Goal: Information Seeking & Learning: Check status

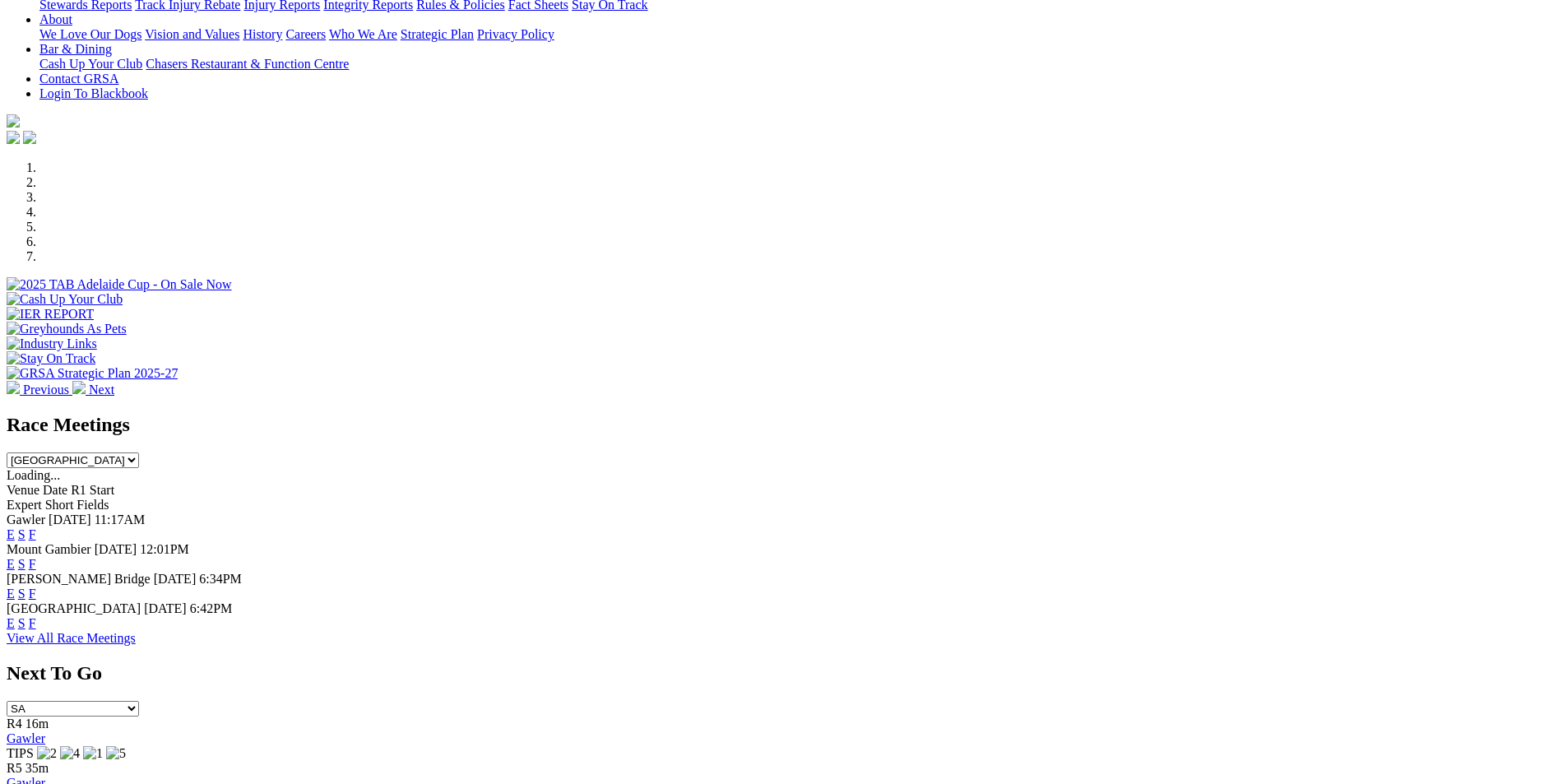
scroll to position [490, 0]
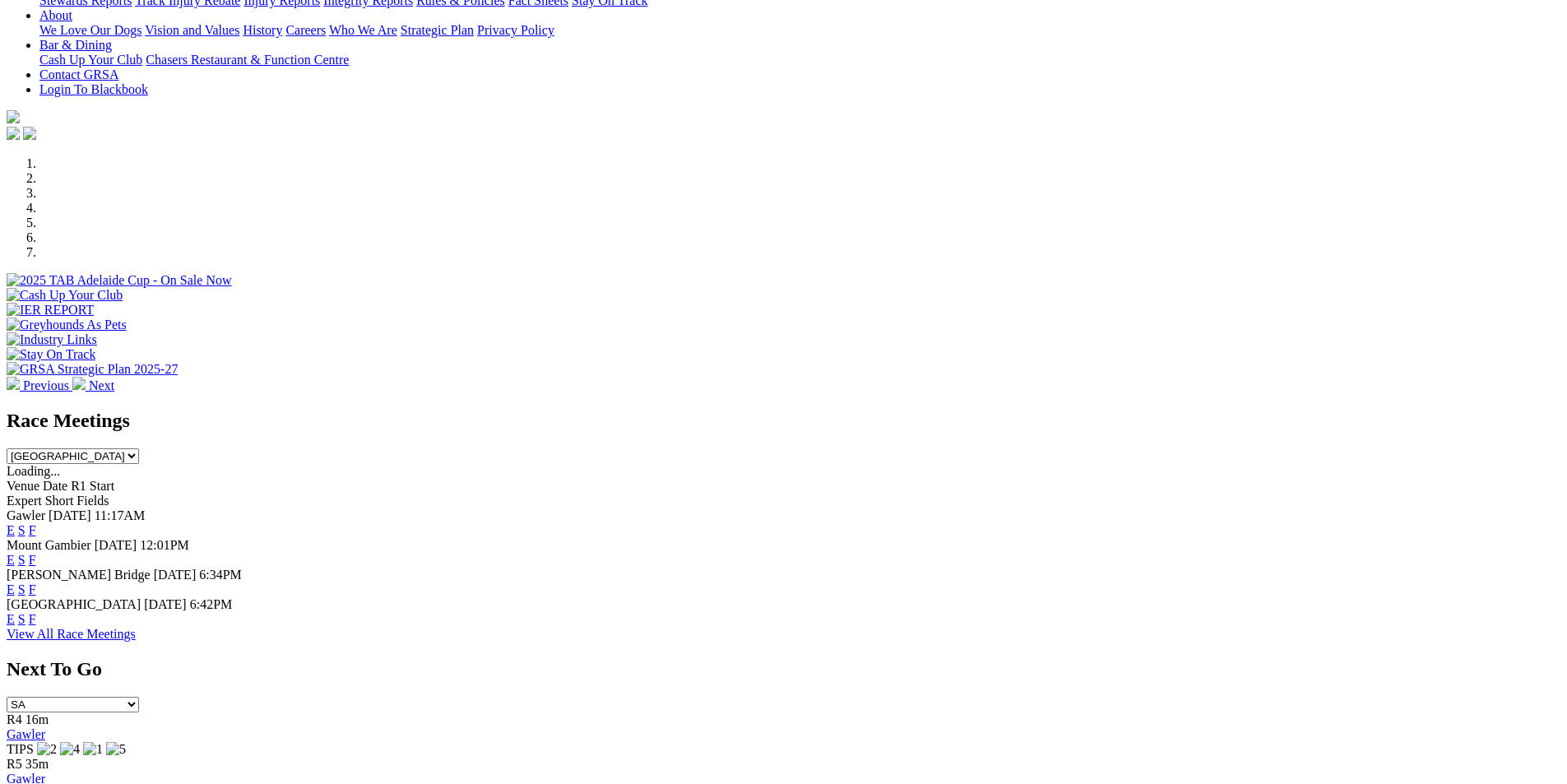
click at [36, 582] on link "F" at bounding box center [32, 589] width 7 height 14
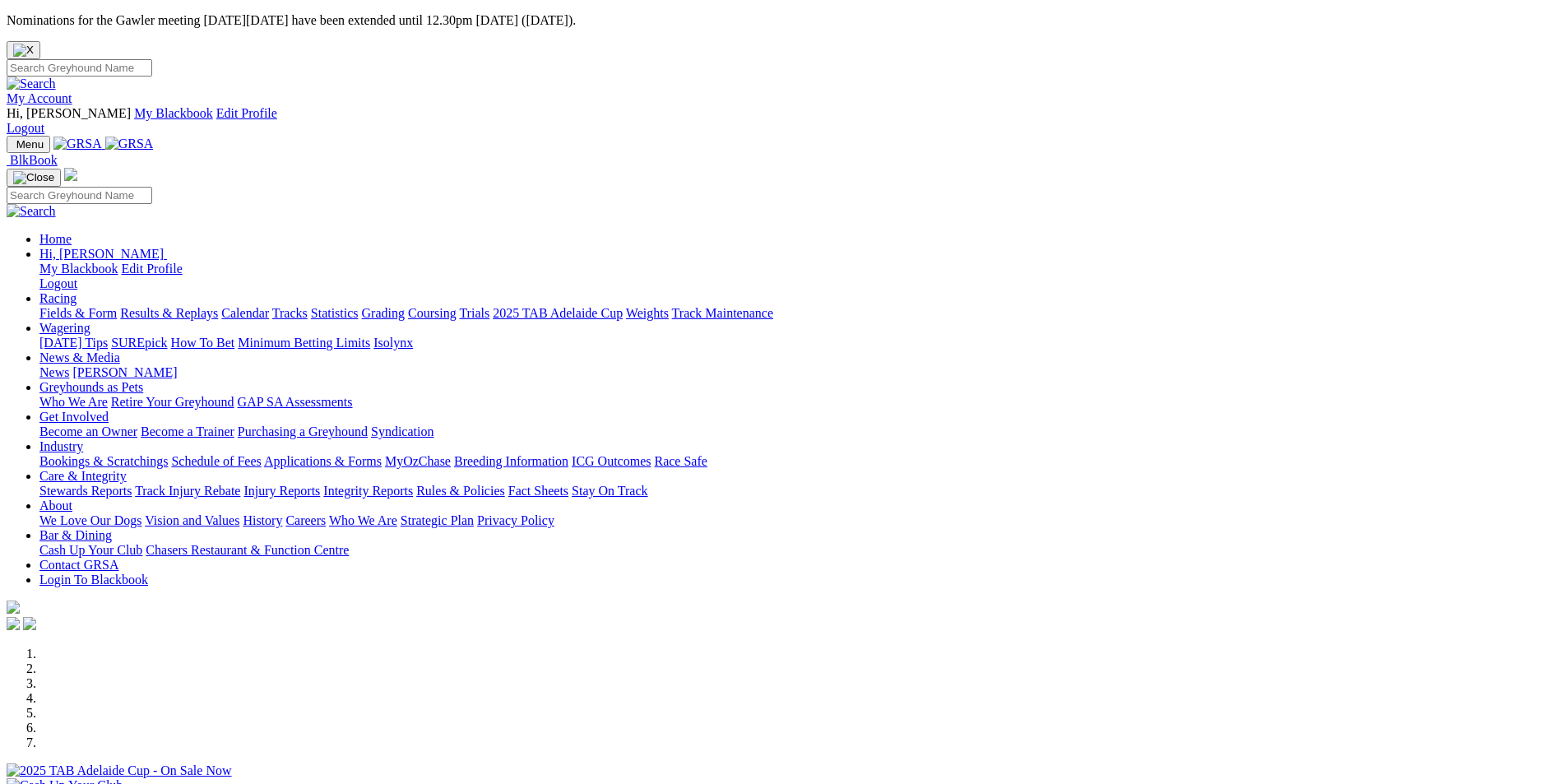
scroll to position [490, 0]
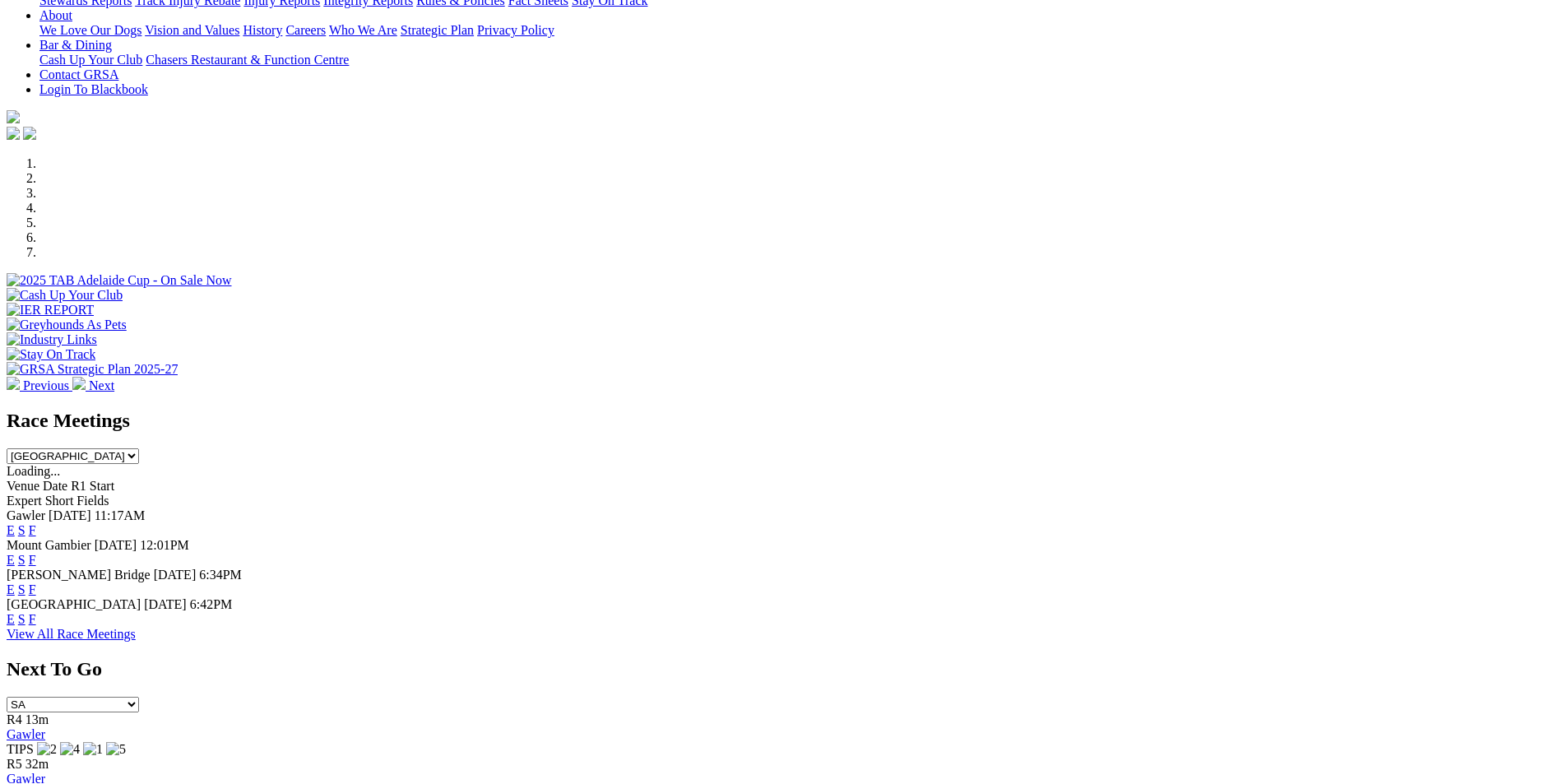
click at [36, 612] on link "F" at bounding box center [32, 619] width 7 height 14
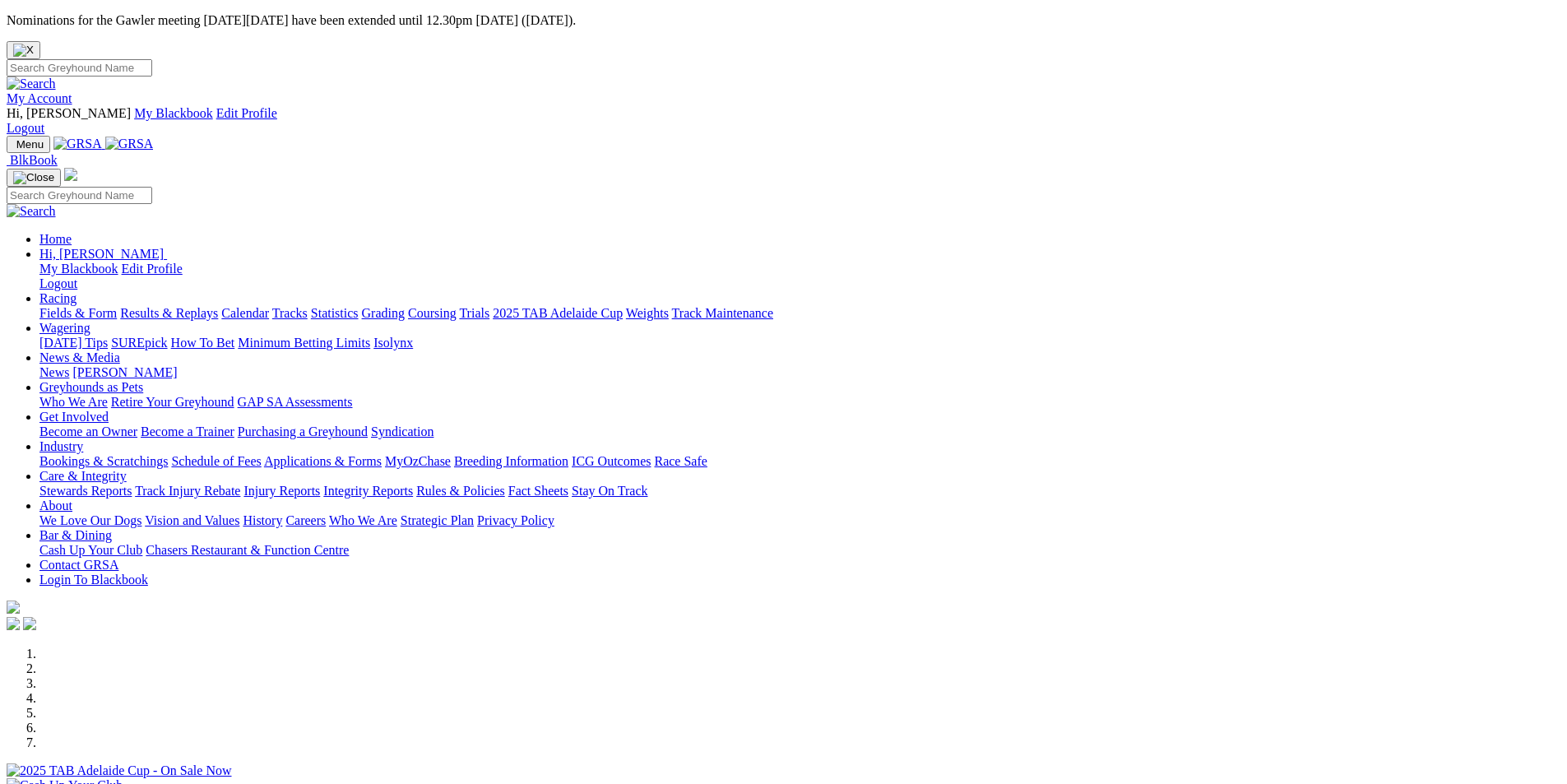
click at [76, 291] on link "Racing" at bounding box center [58, 298] width 37 height 14
click at [218, 306] on link "Results & Replays" at bounding box center [169, 313] width 98 height 14
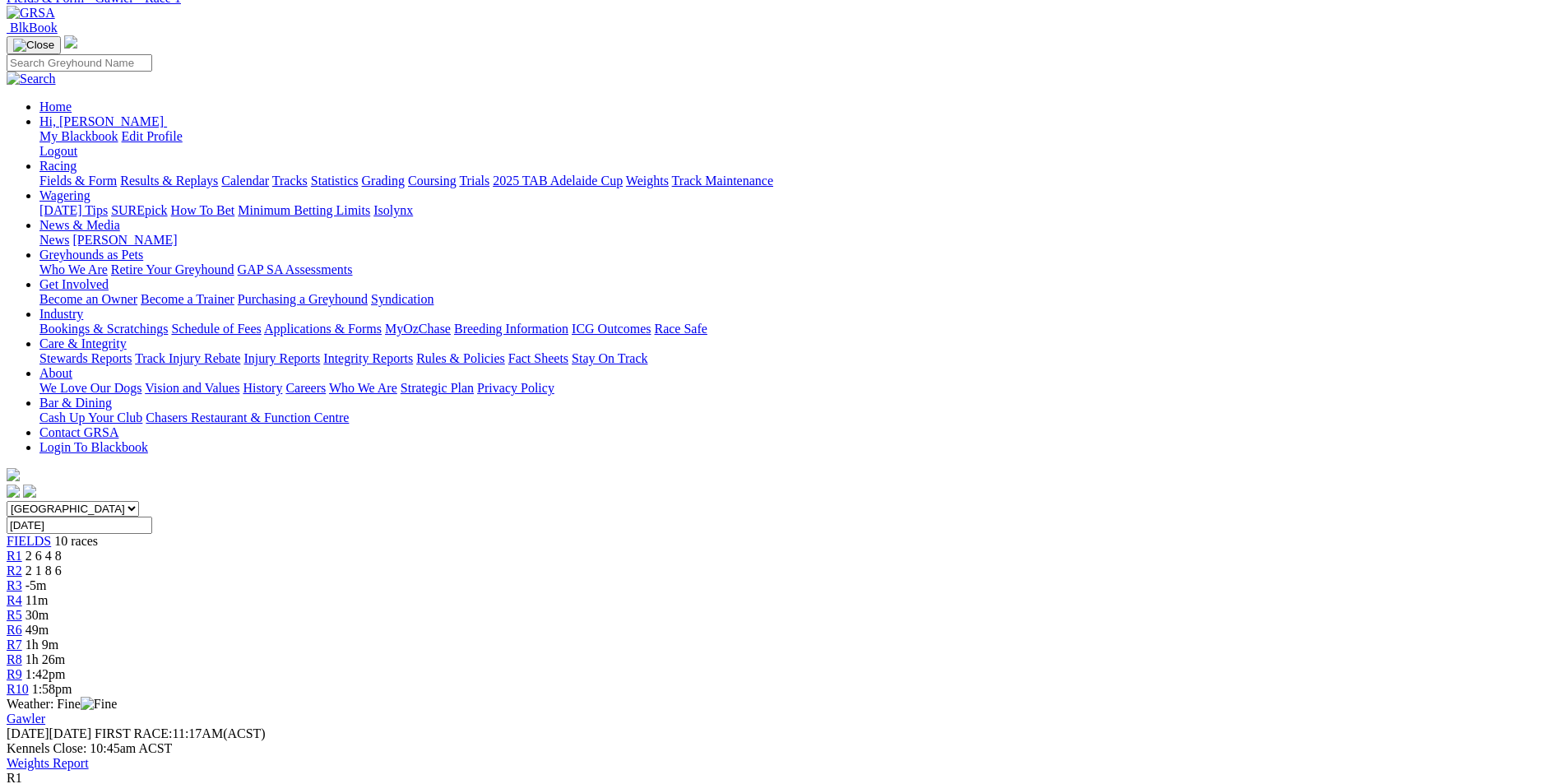
scroll to position [163, 0]
click at [62, 562] on span "2 1 8 6" at bounding box center [43, 569] width 36 height 14
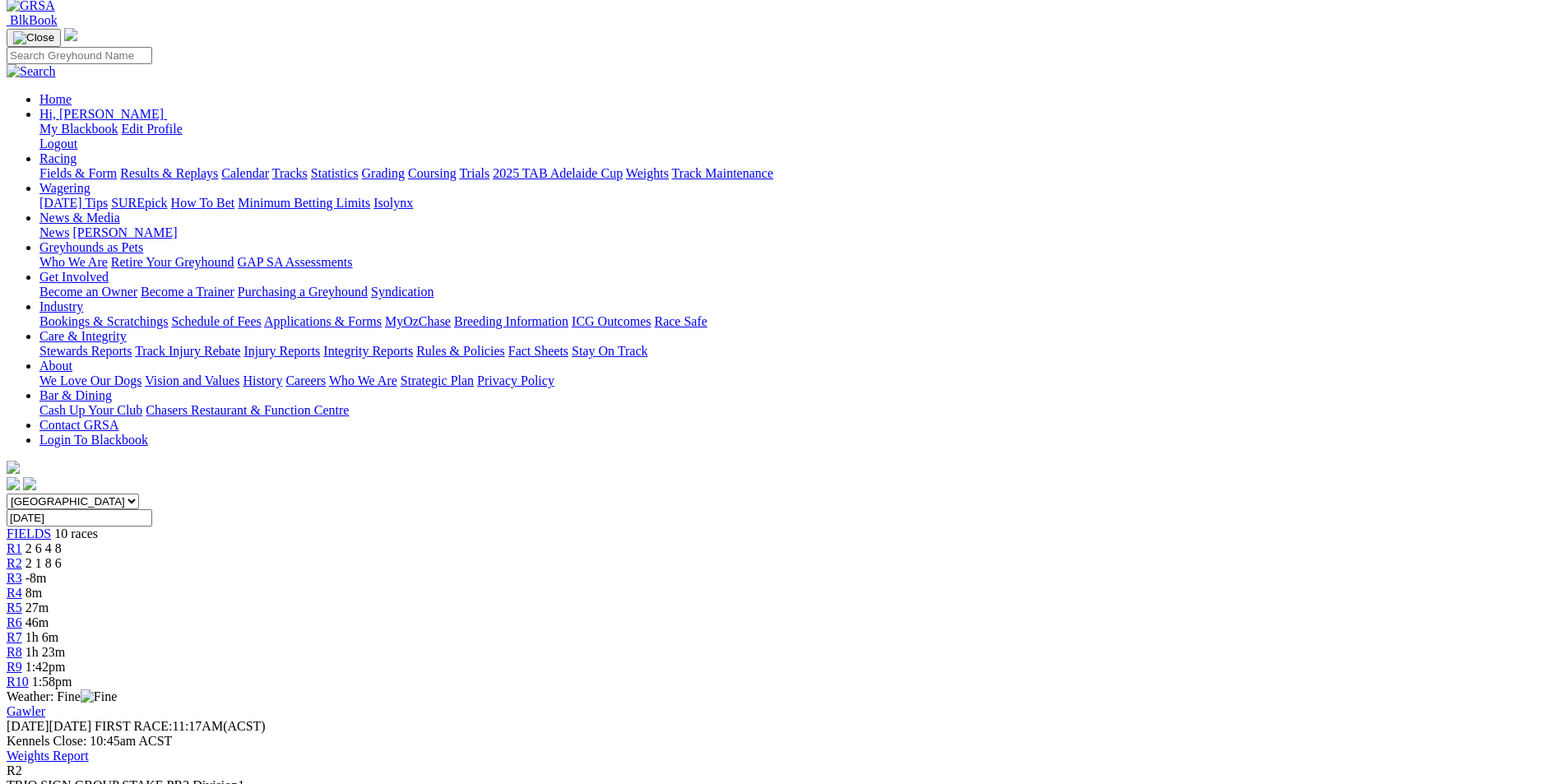
scroll to position [172, 0]
click at [22, 568] on span "R3" at bounding box center [15, 575] width 16 height 14
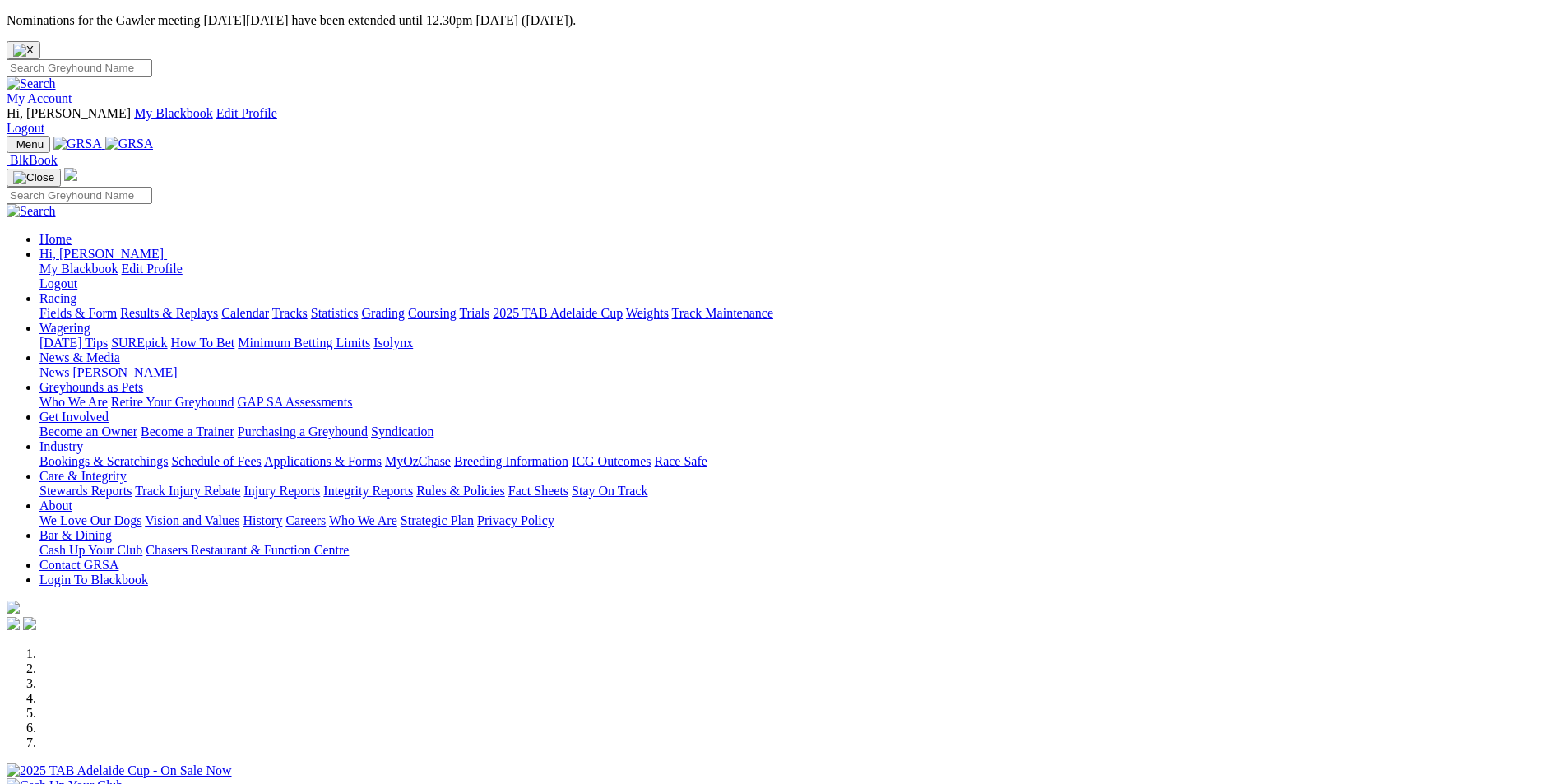
click at [218, 306] on link "Results & Replays" at bounding box center [169, 313] width 98 height 14
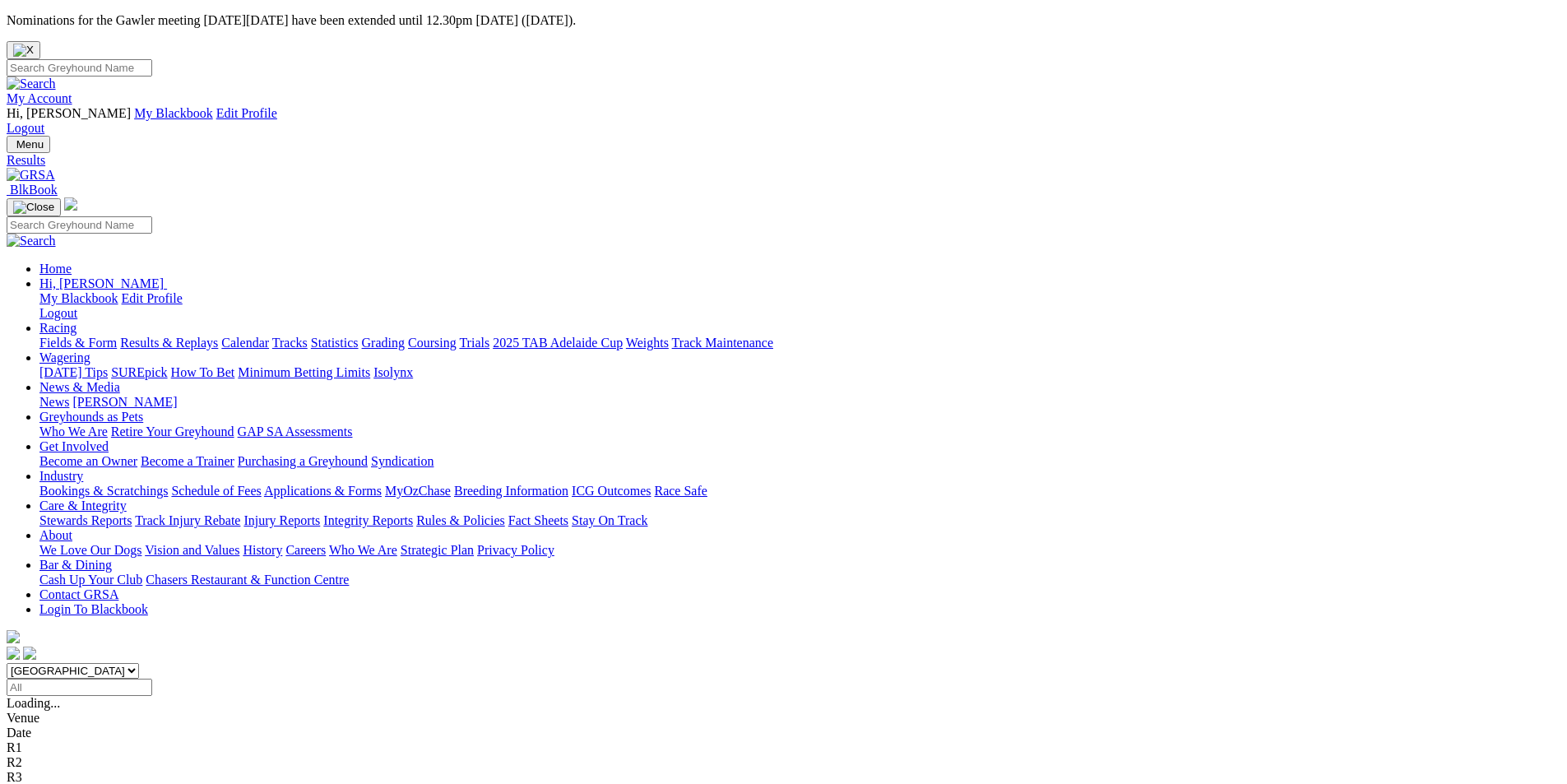
click at [62, 740] on span "2 1 7 4" at bounding box center [43, 747] width 36 height 14
click at [62, 725] on span "2 1 8 6" at bounding box center [43, 732] width 36 height 14
click at [62, 711] on span "2 6 4 8" at bounding box center [43, 718] width 36 height 14
click at [62, 725] on span "2 1 8 6" at bounding box center [43, 732] width 36 height 14
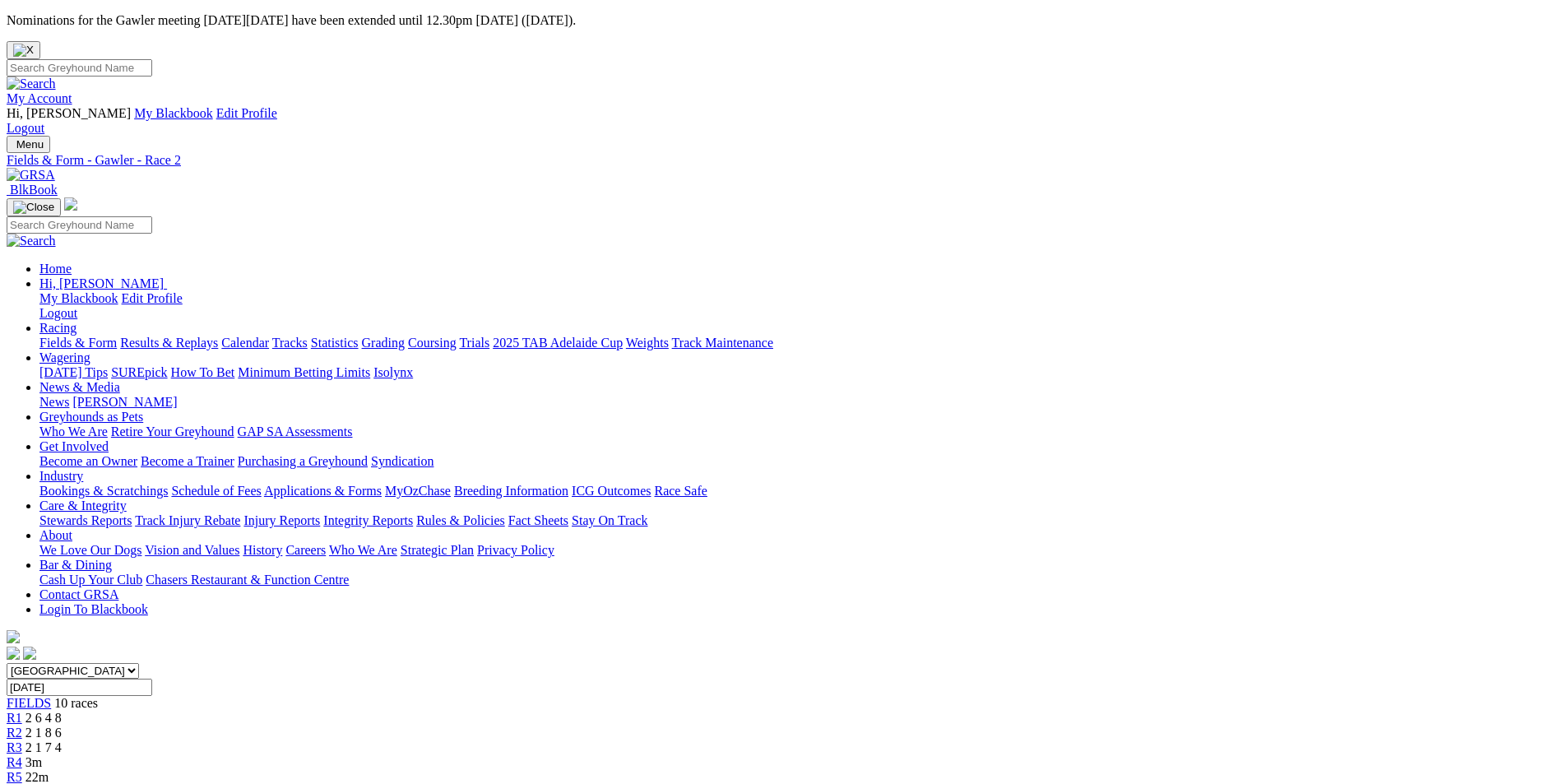
click at [62, 740] on span "2 1 7 4" at bounding box center [43, 747] width 36 height 14
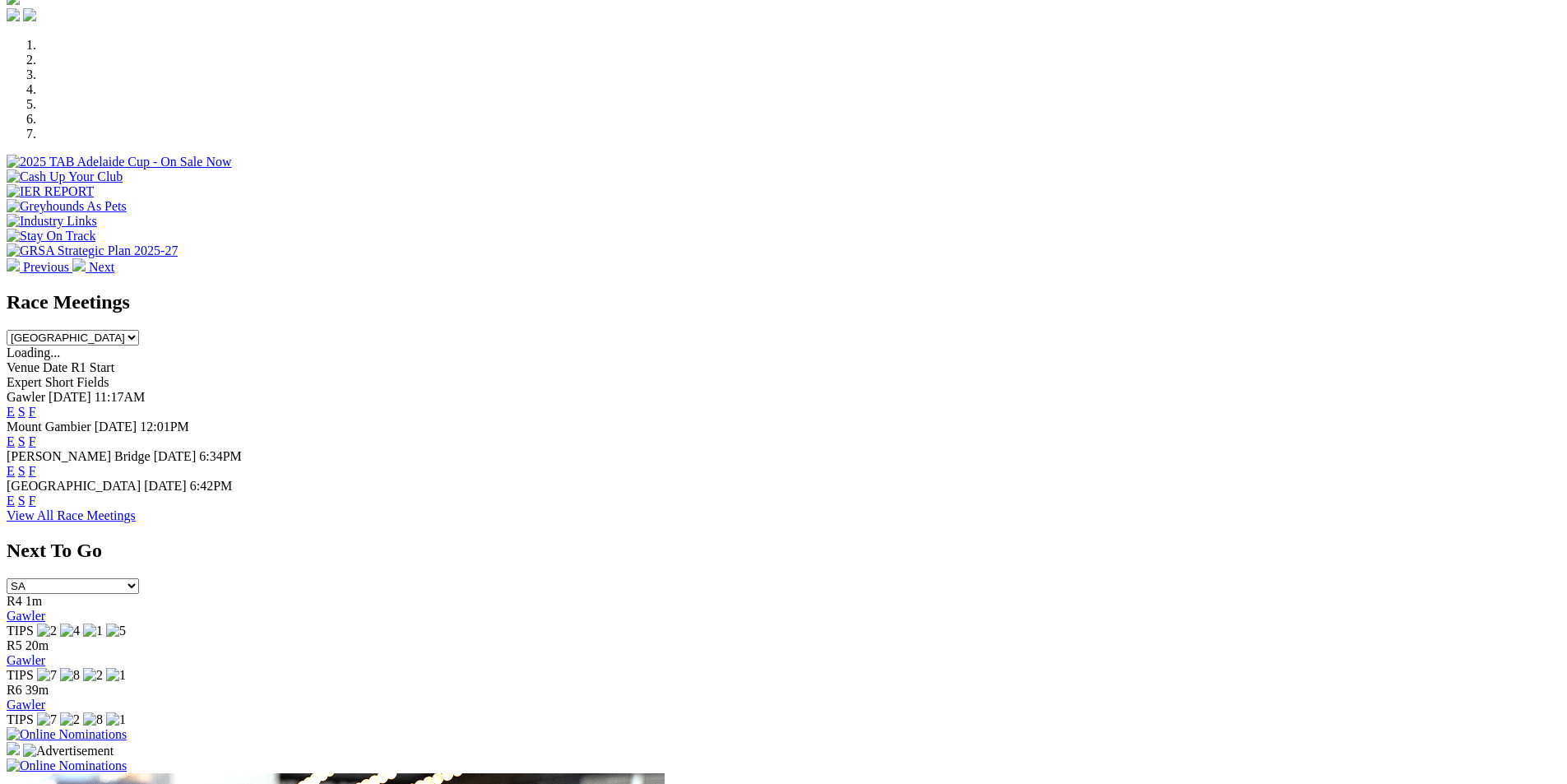
scroll to position [631, 0]
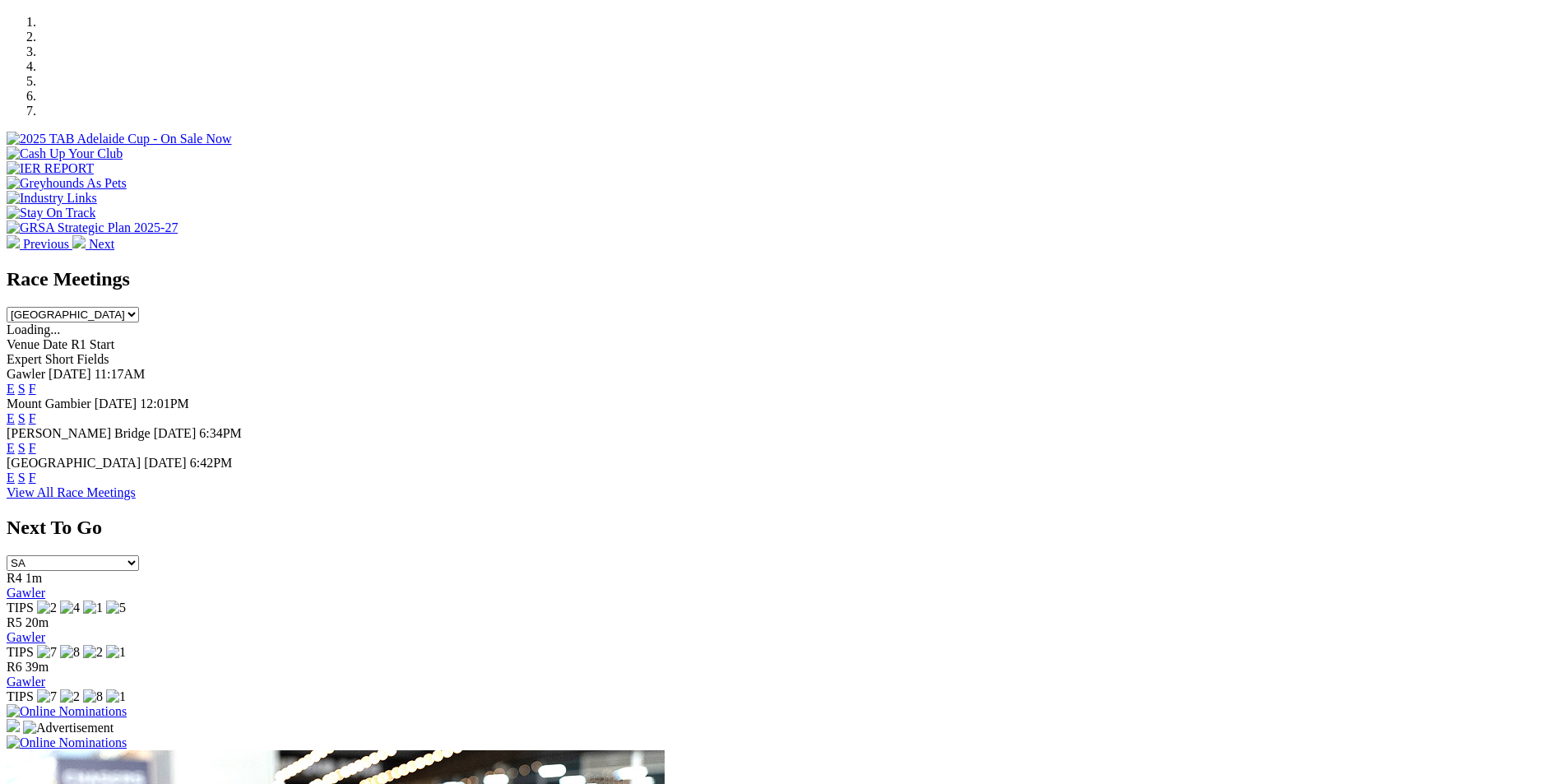
click at [36, 441] on link "F" at bounding box center [32, 448] width 7 height 14
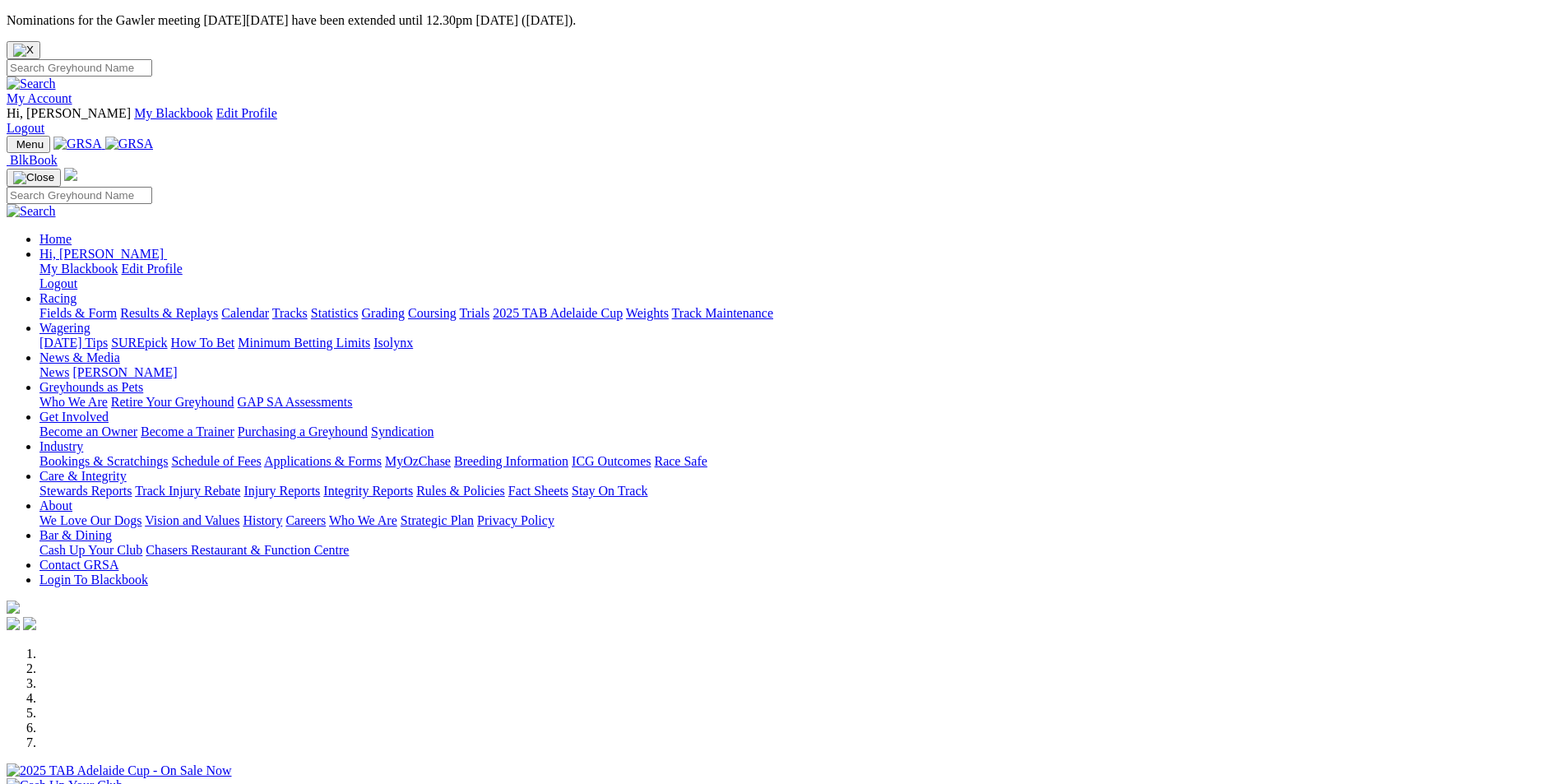
click at [218, 306] on link "Results & Replays" at bounding box center [169, 313] width 98 height 14
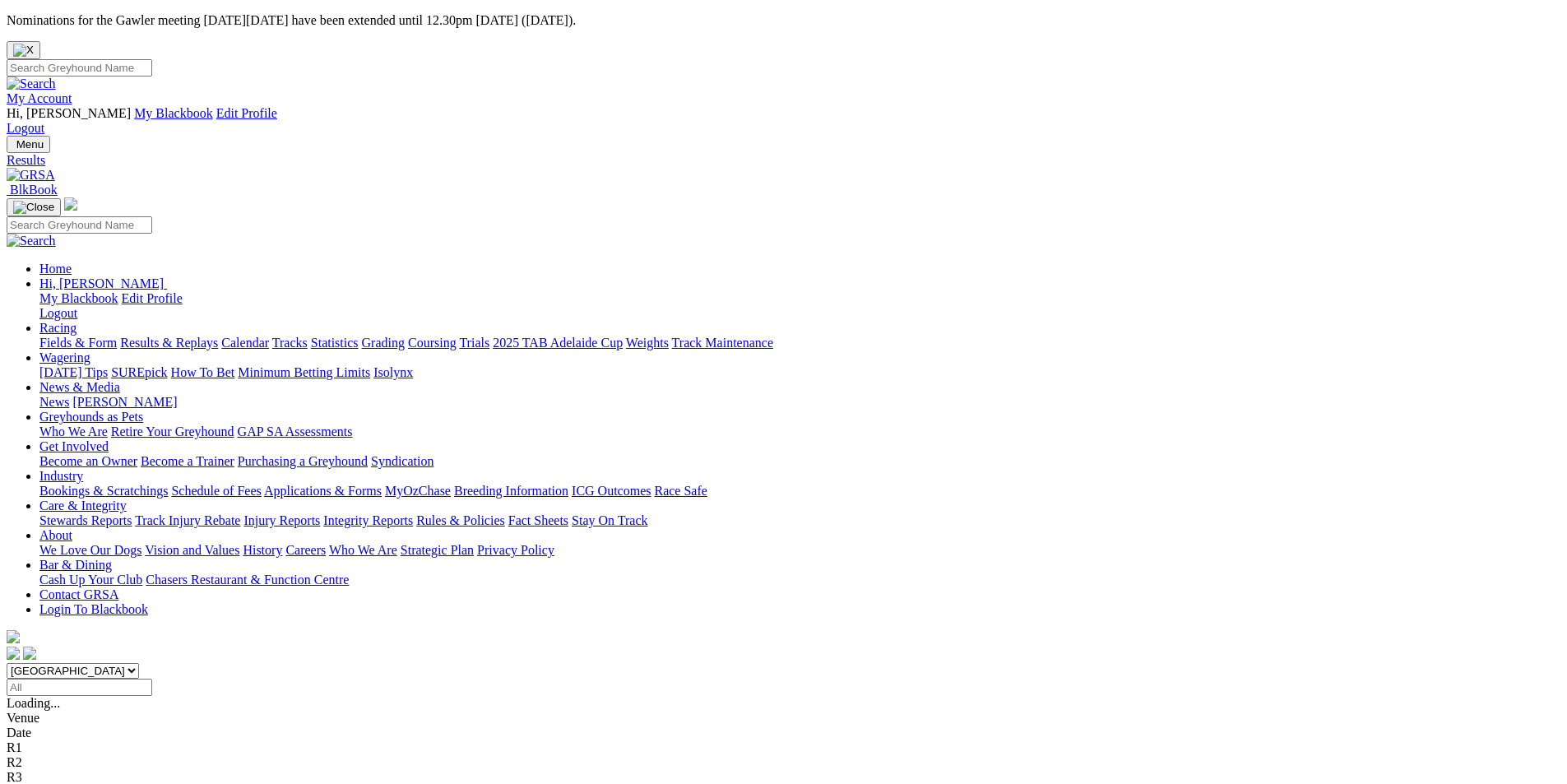
click at [62, 740] on span "2 1 7 4" at bounding box center [43, 747] width 36 height 14
click at [62, 755] on span "5 4 1 2" at bounding box center [43, 762] width 36 height 14
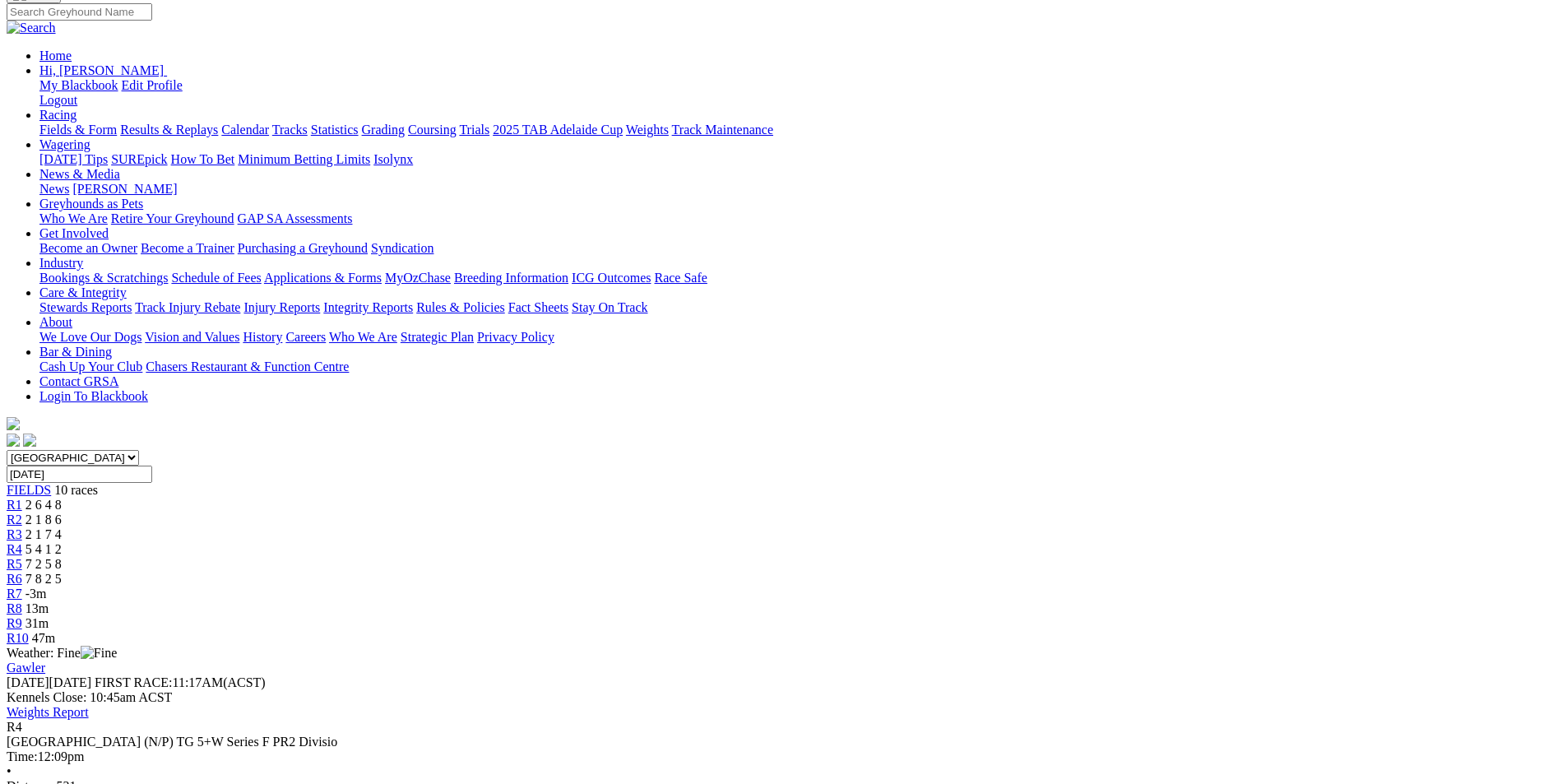
scroll to position [221, 0]
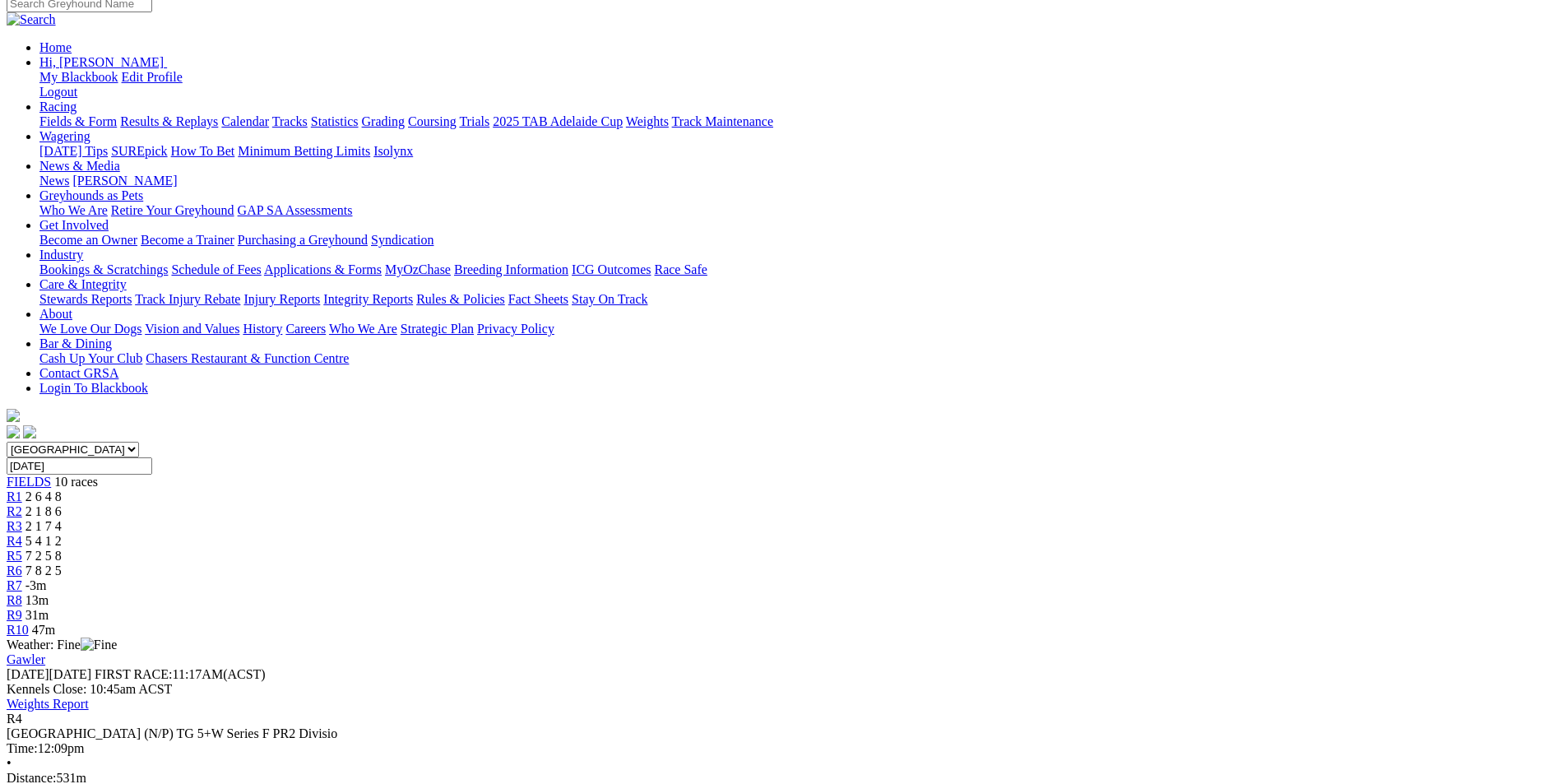
click at [62, 548] on span "7 2 5 8" at bounding box center [43, 555] width 36 height 14
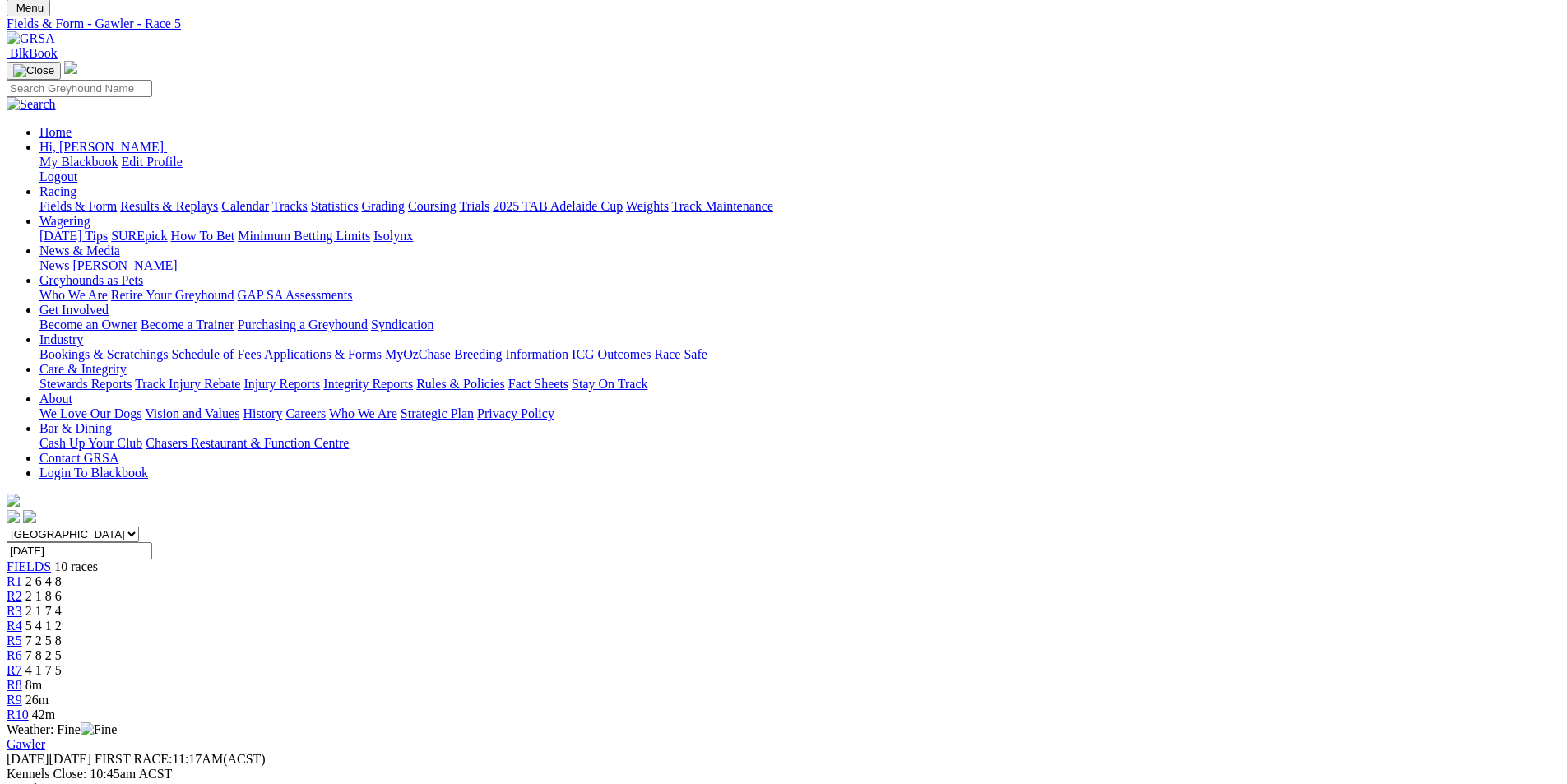
scroll to position [87, 0]
click at [62, 645] on span "7 8 2 5" at bounding box center [43, 652] width 36 height 14
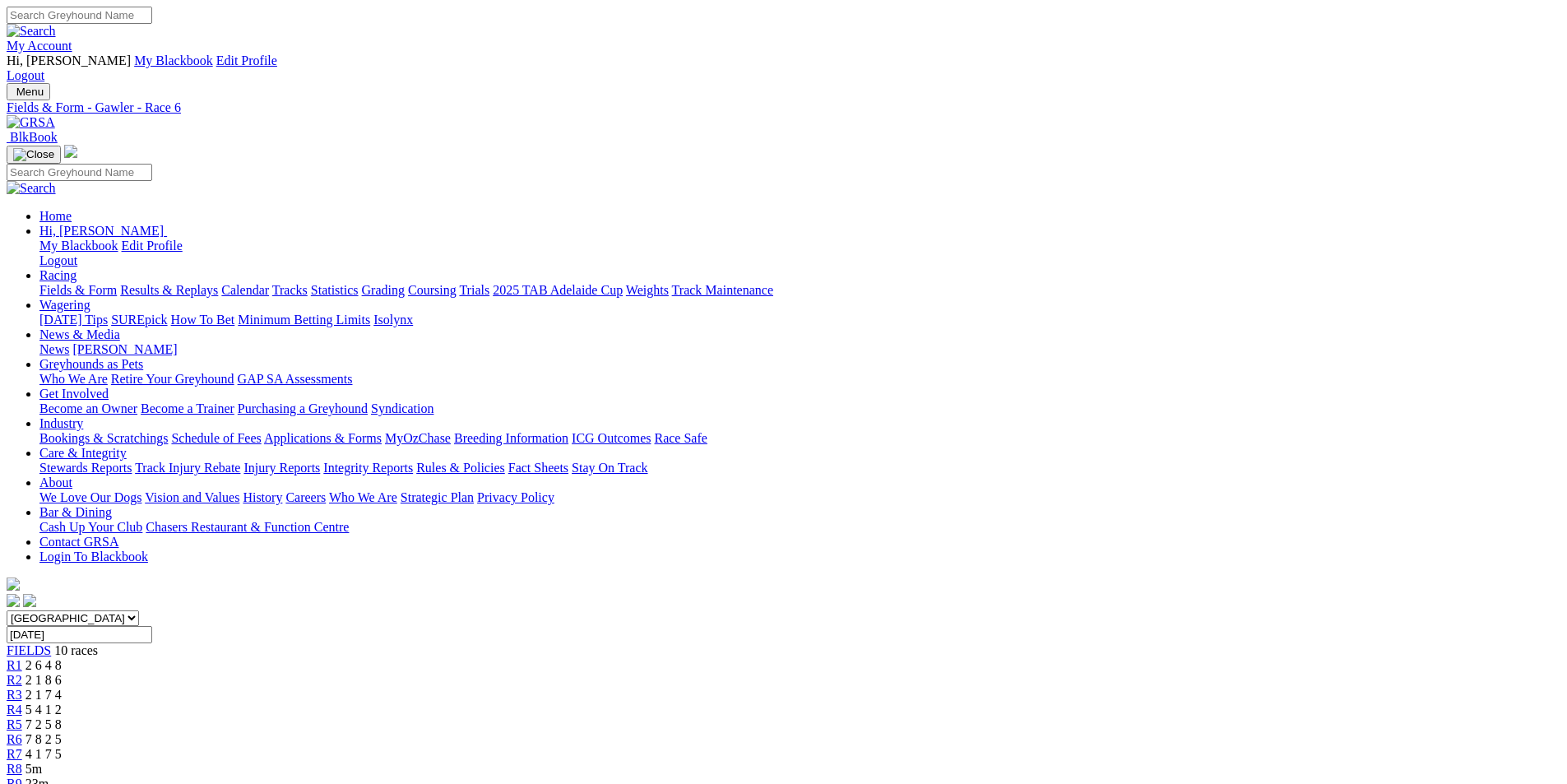
click at [62, 717] on span "7 2 5 8" at bounding box center [43, 724] width 36 height 14
click at [62, 732] on span "7 8 2 5" at bounding box center [43, 739] width 36 height 14
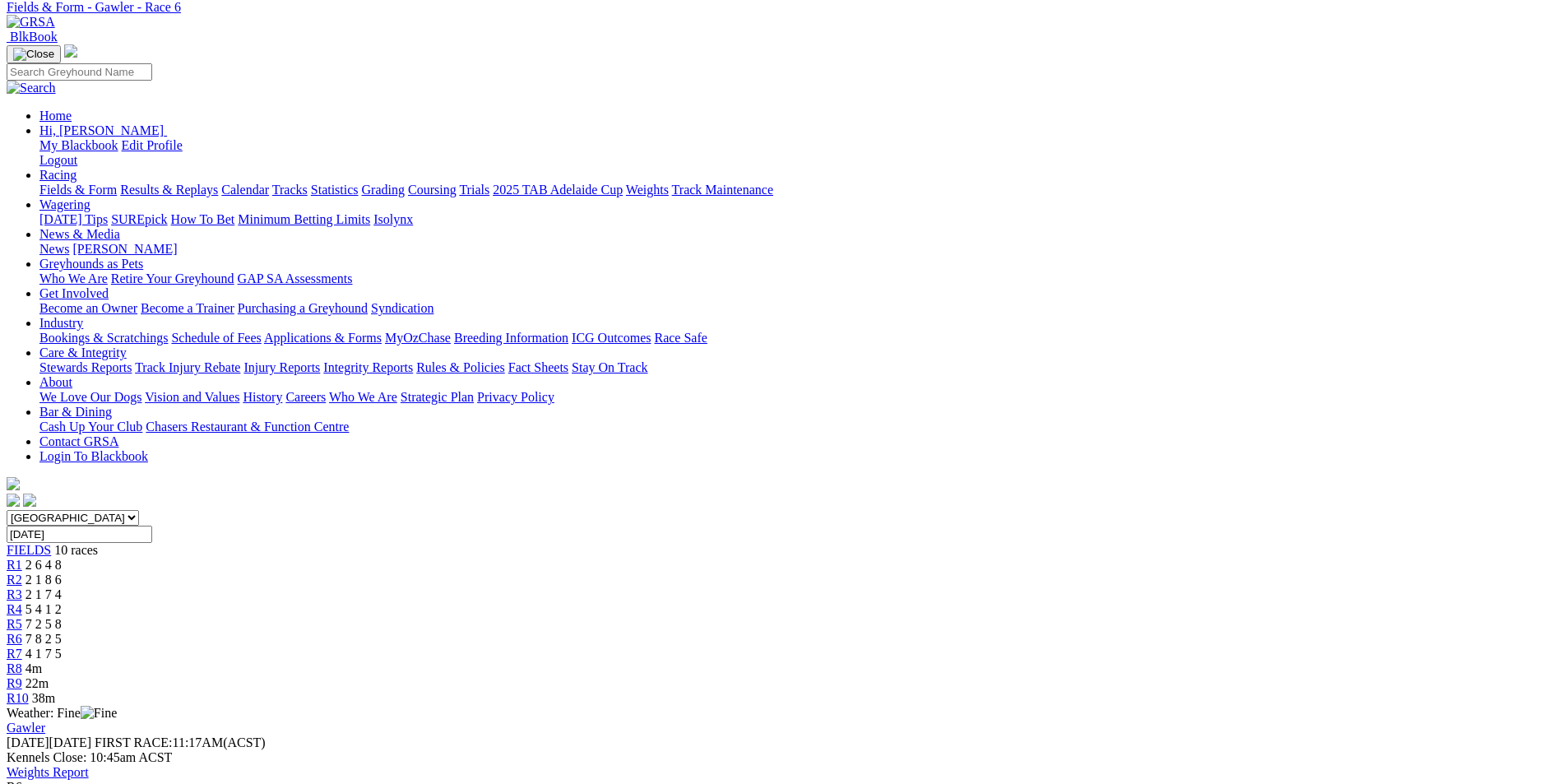
scroll to position [184, 0]
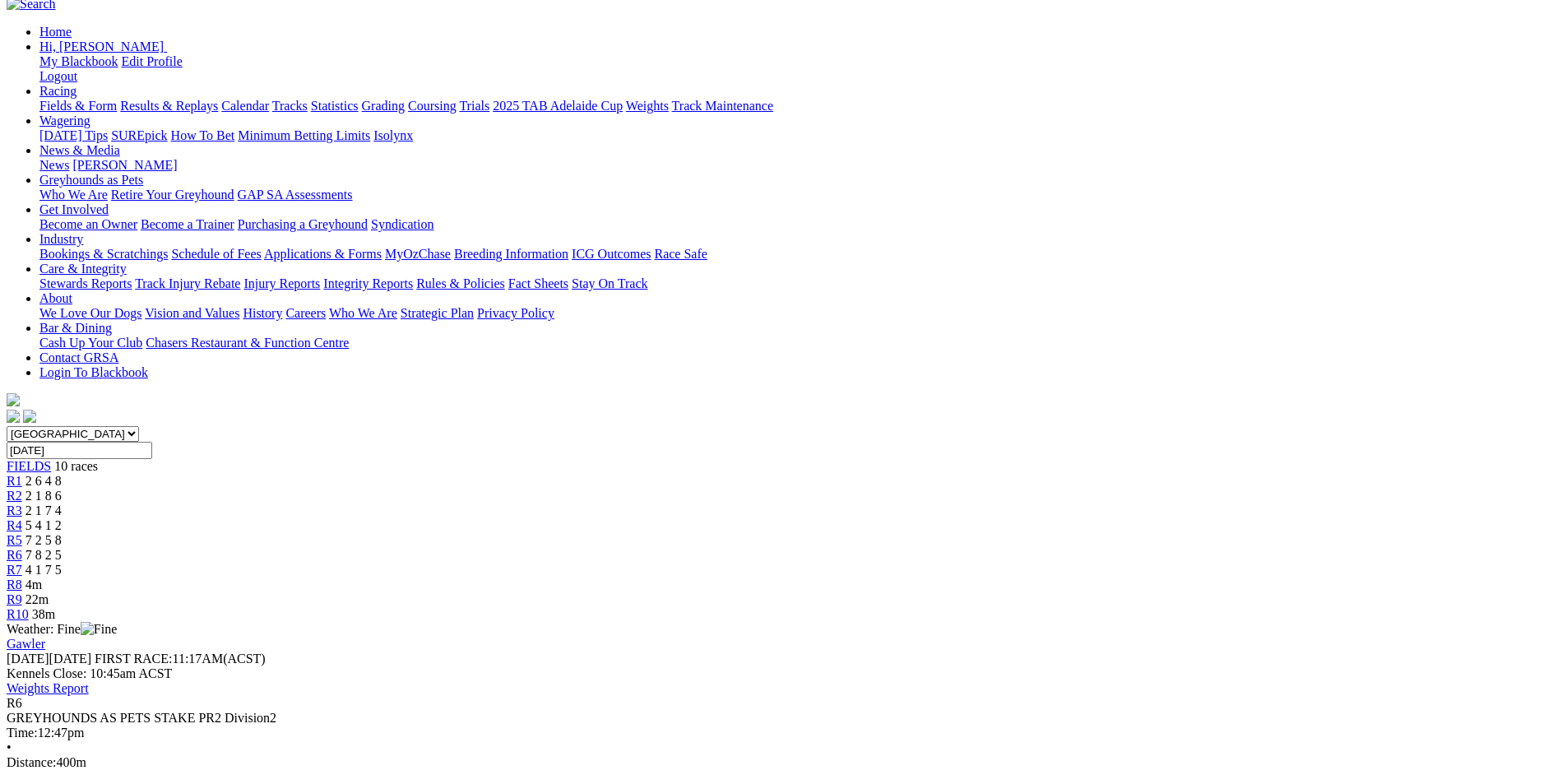
click at [62, 562] on span "4 1 7 5" at bounding box center [43, 569] width 36 height 14
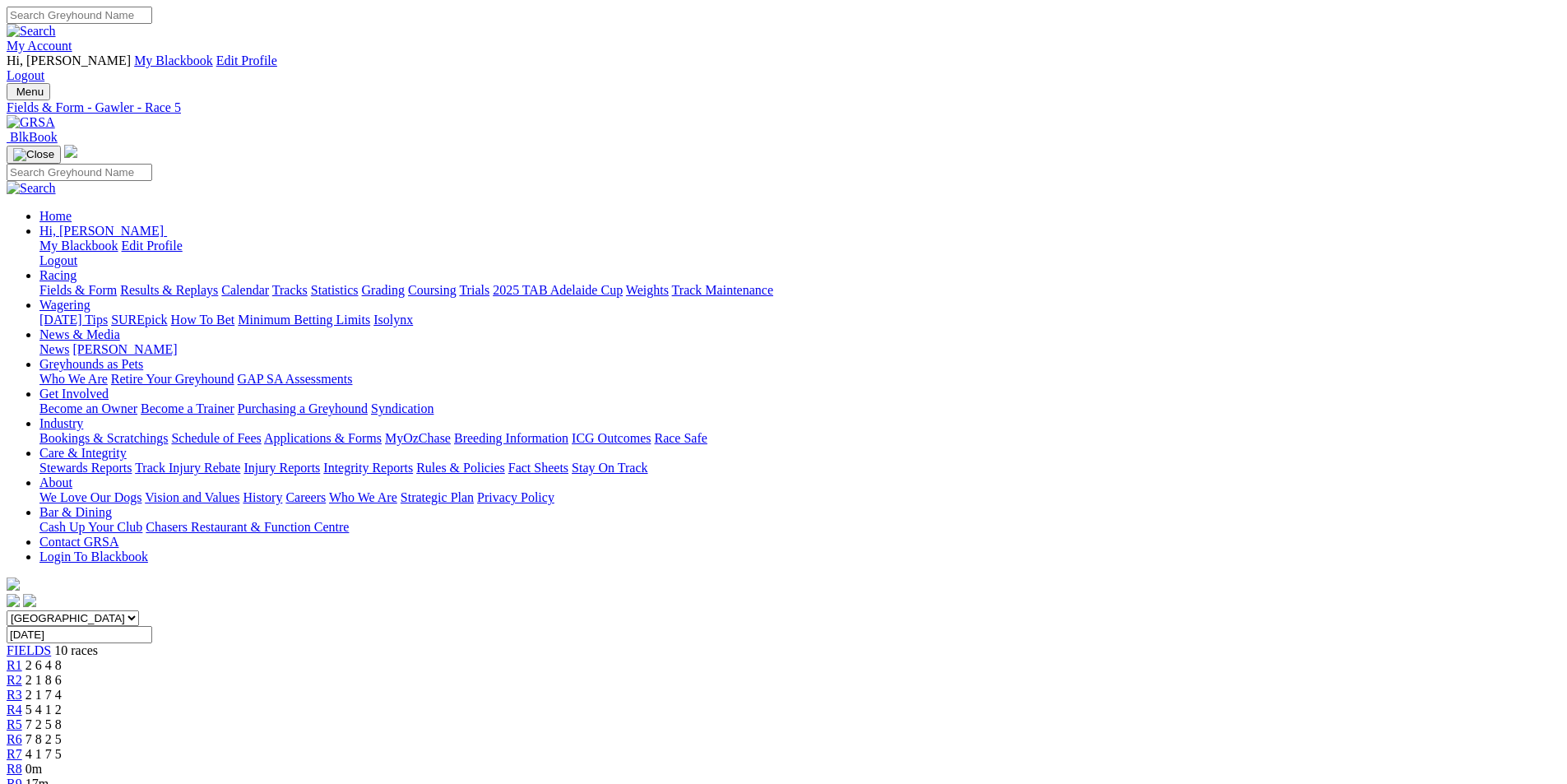
scroll to position [39, 0]
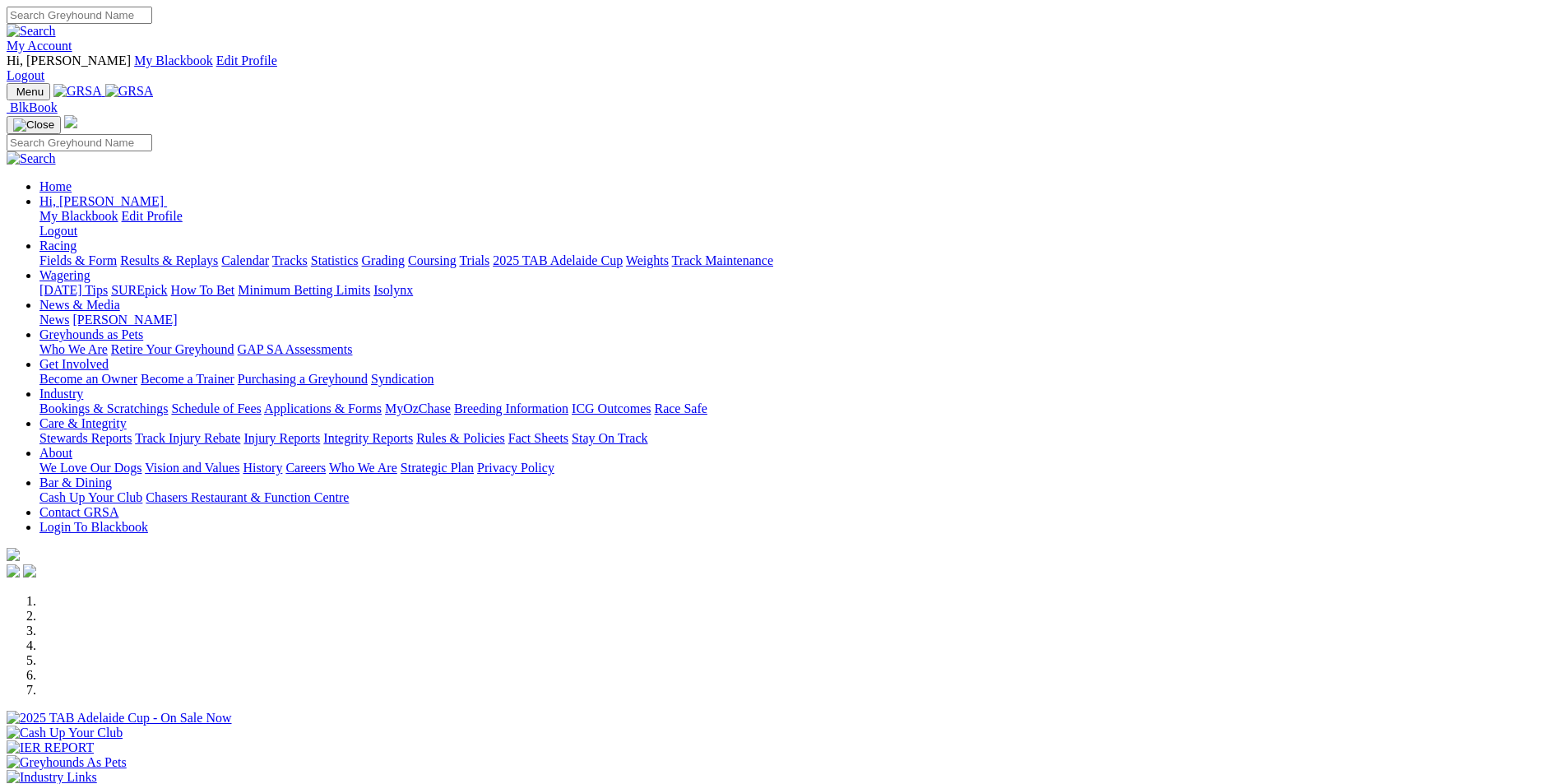
click at [218, 253] on link "Results & Replays" at bounding box center [169, 260] width 98 height 14
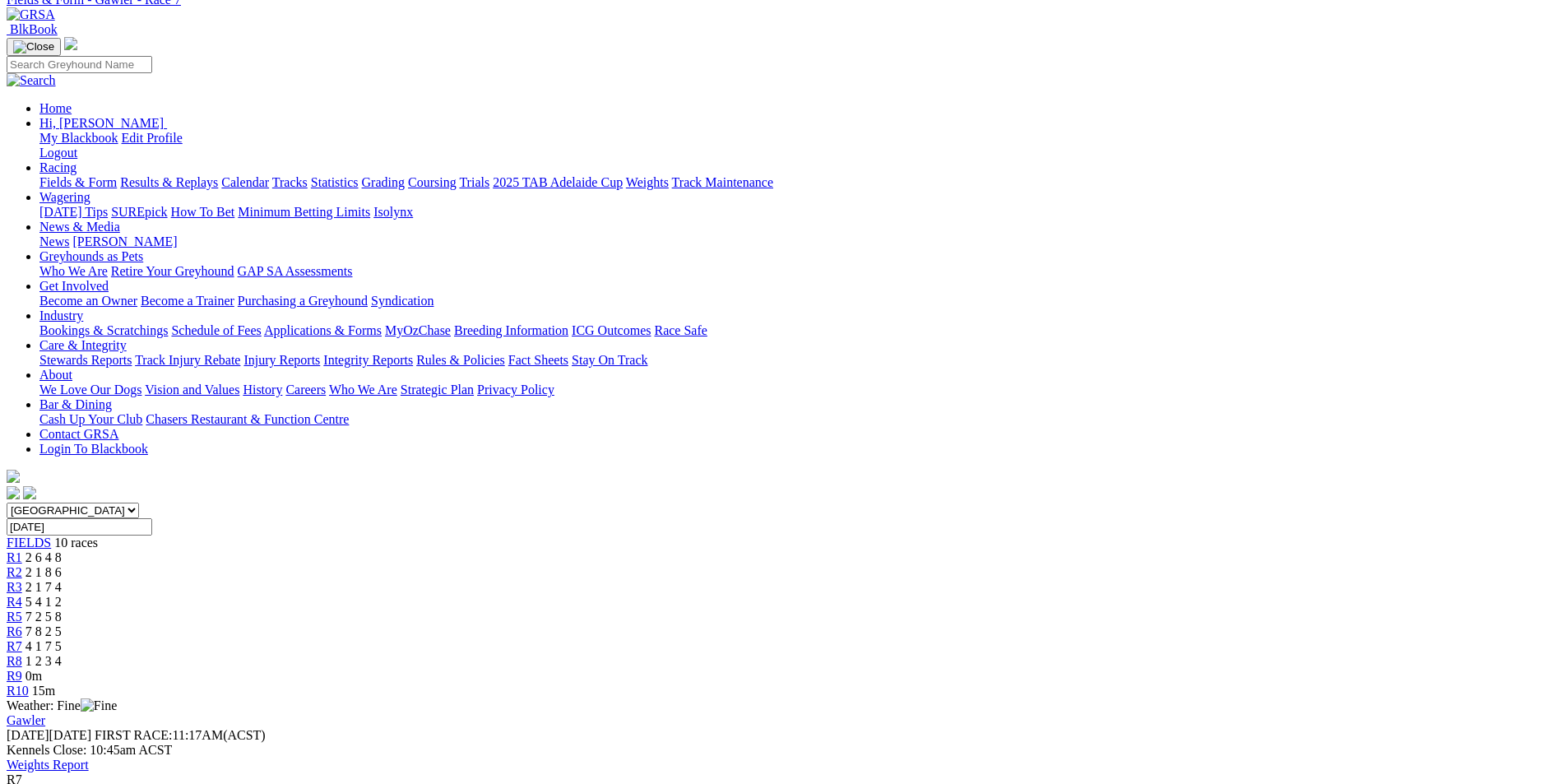
scroll to position [114, 0]
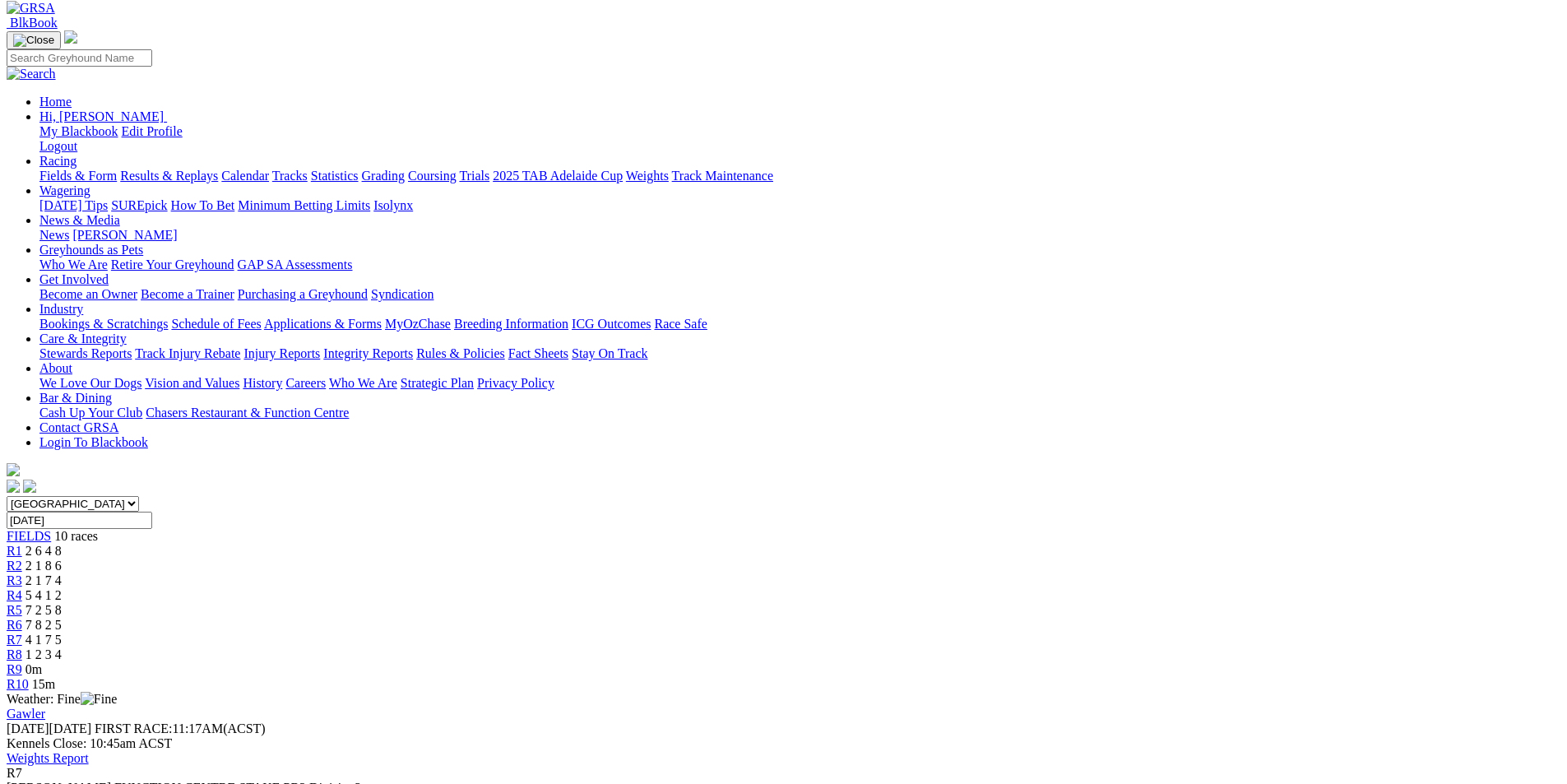
click at [62, 647] on span "1 2 3 4" at bounding box center [43, 654] width 36 height 14
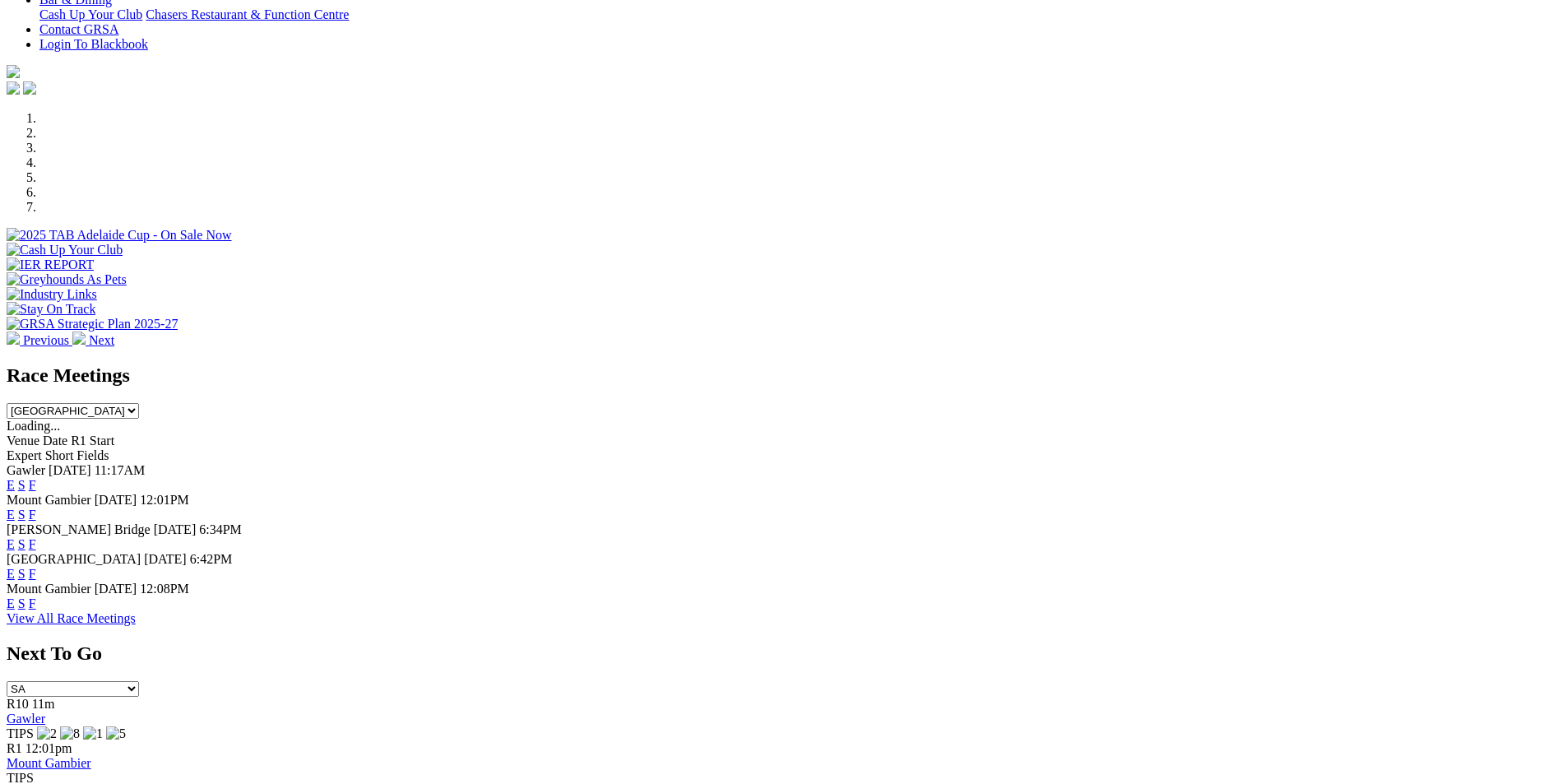
scroll to position [496, 0]
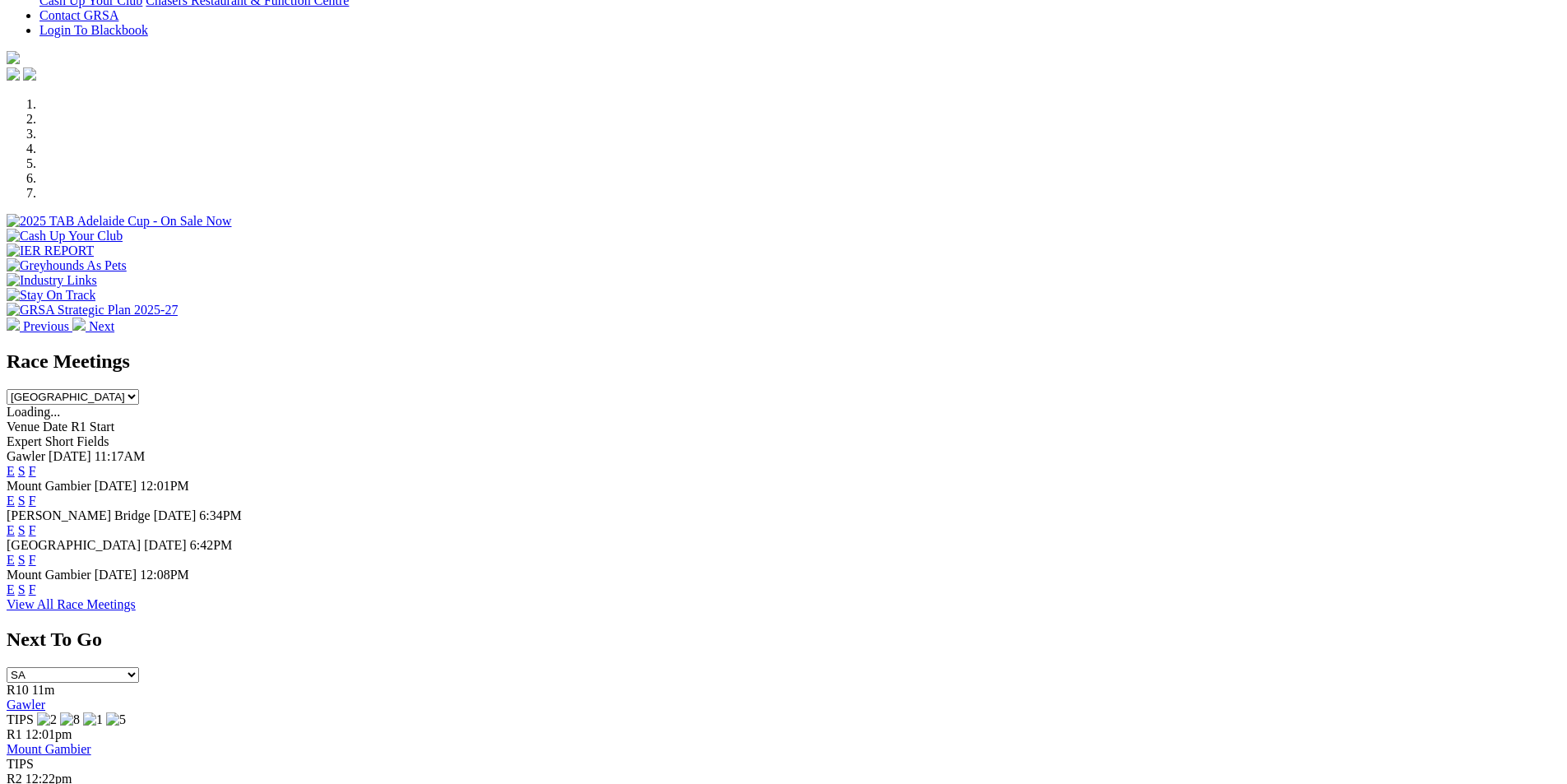
click at [36, 552] on link "F" at bounding box center [32, 559] width 7 height 14
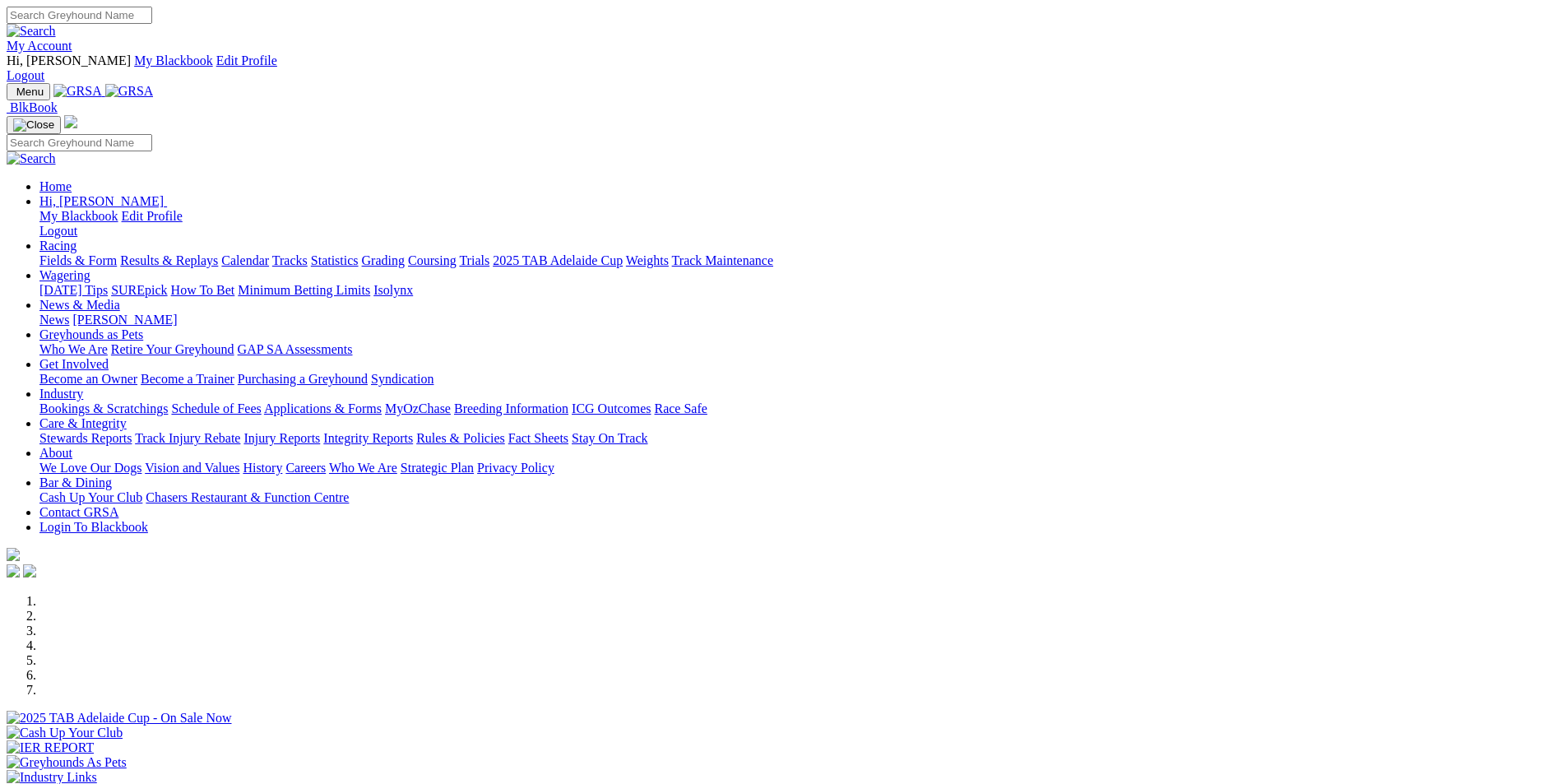
click at [218, 253] on link "Results & Replays" at bounding box center [169, 260] width 98 height 14
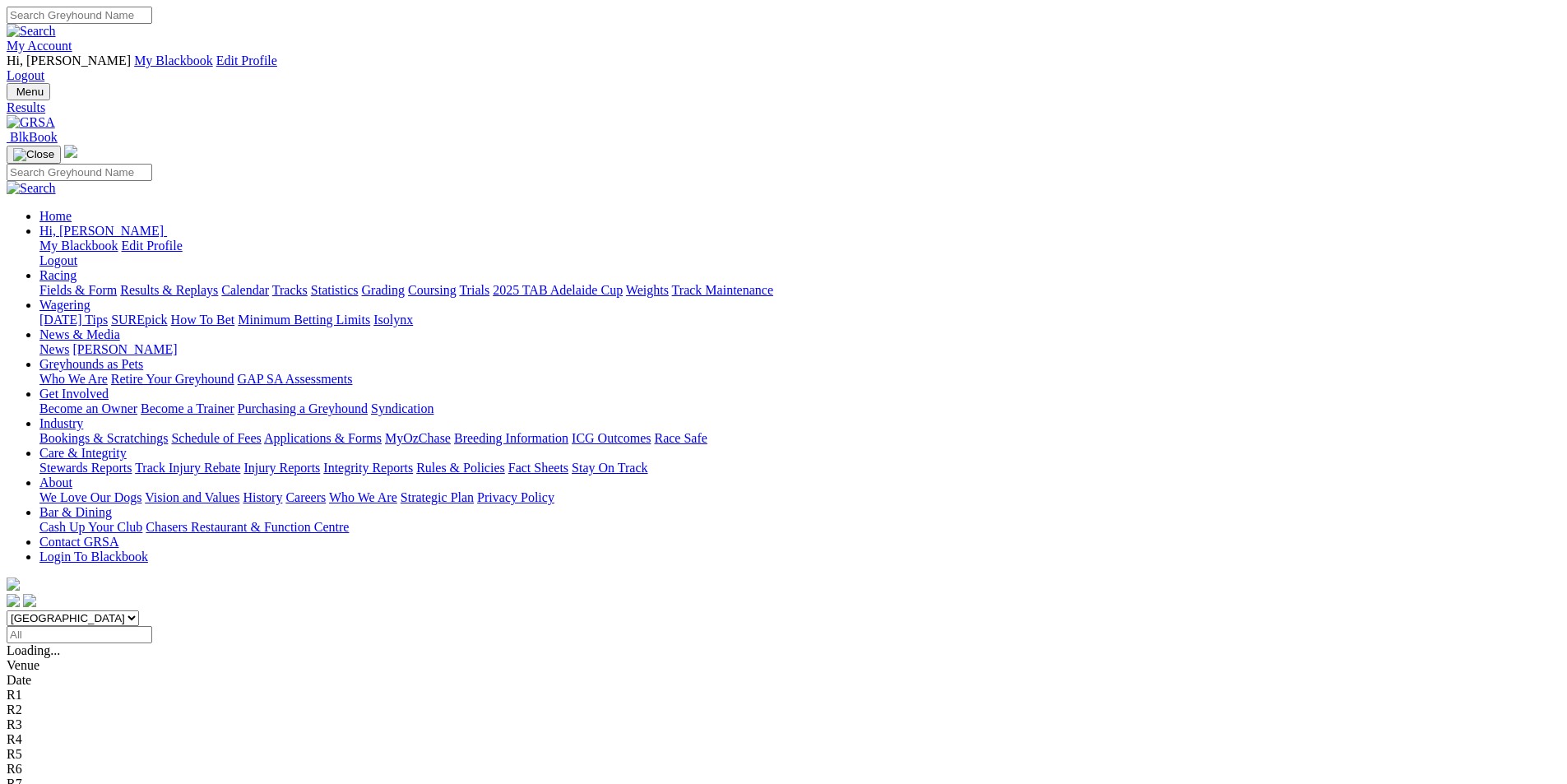
click at [62, 776] on span "1 2 7 5" at bounding box center [43, 783] width 36 height 14
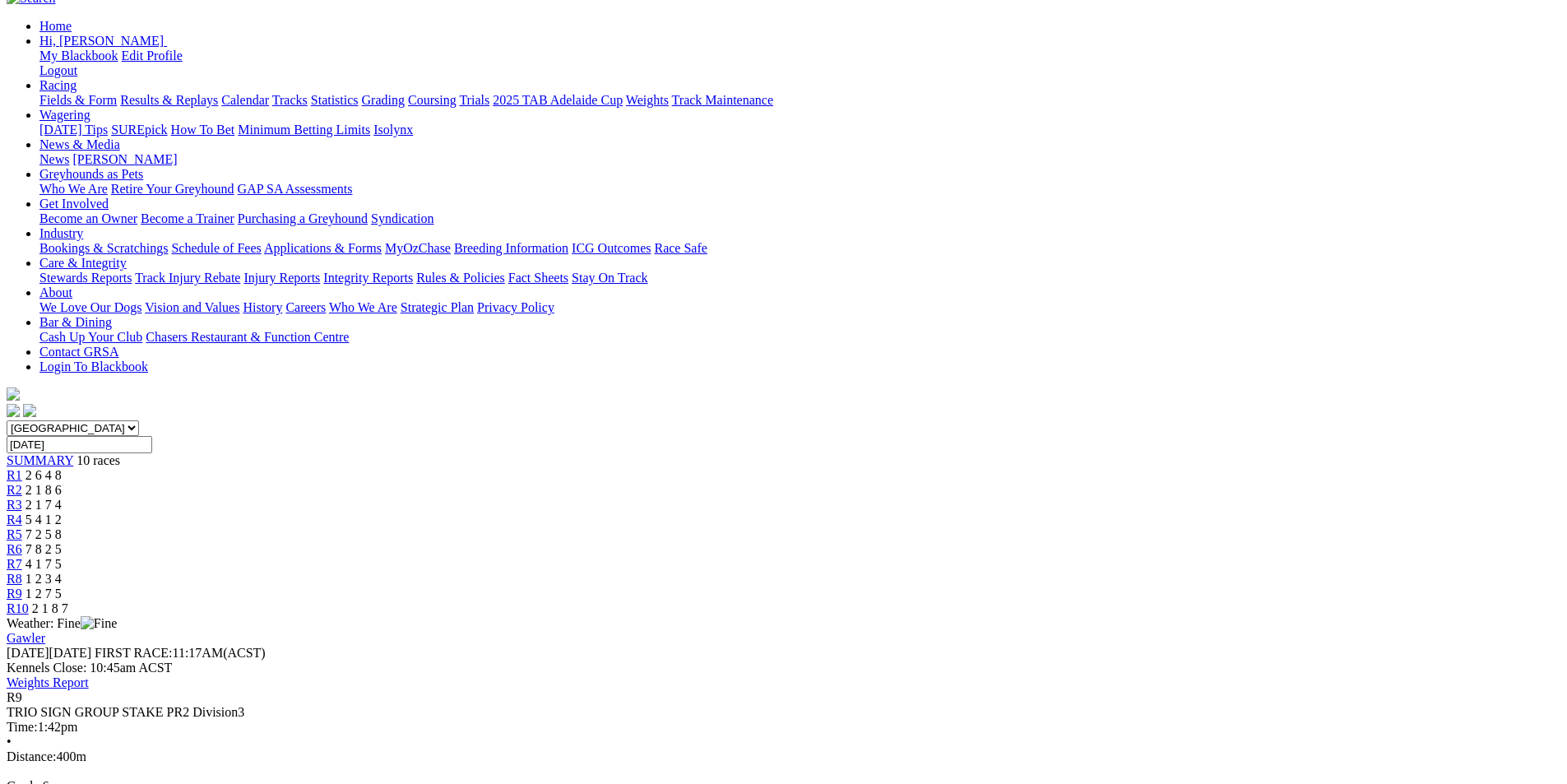
scroll to position [212, 0]
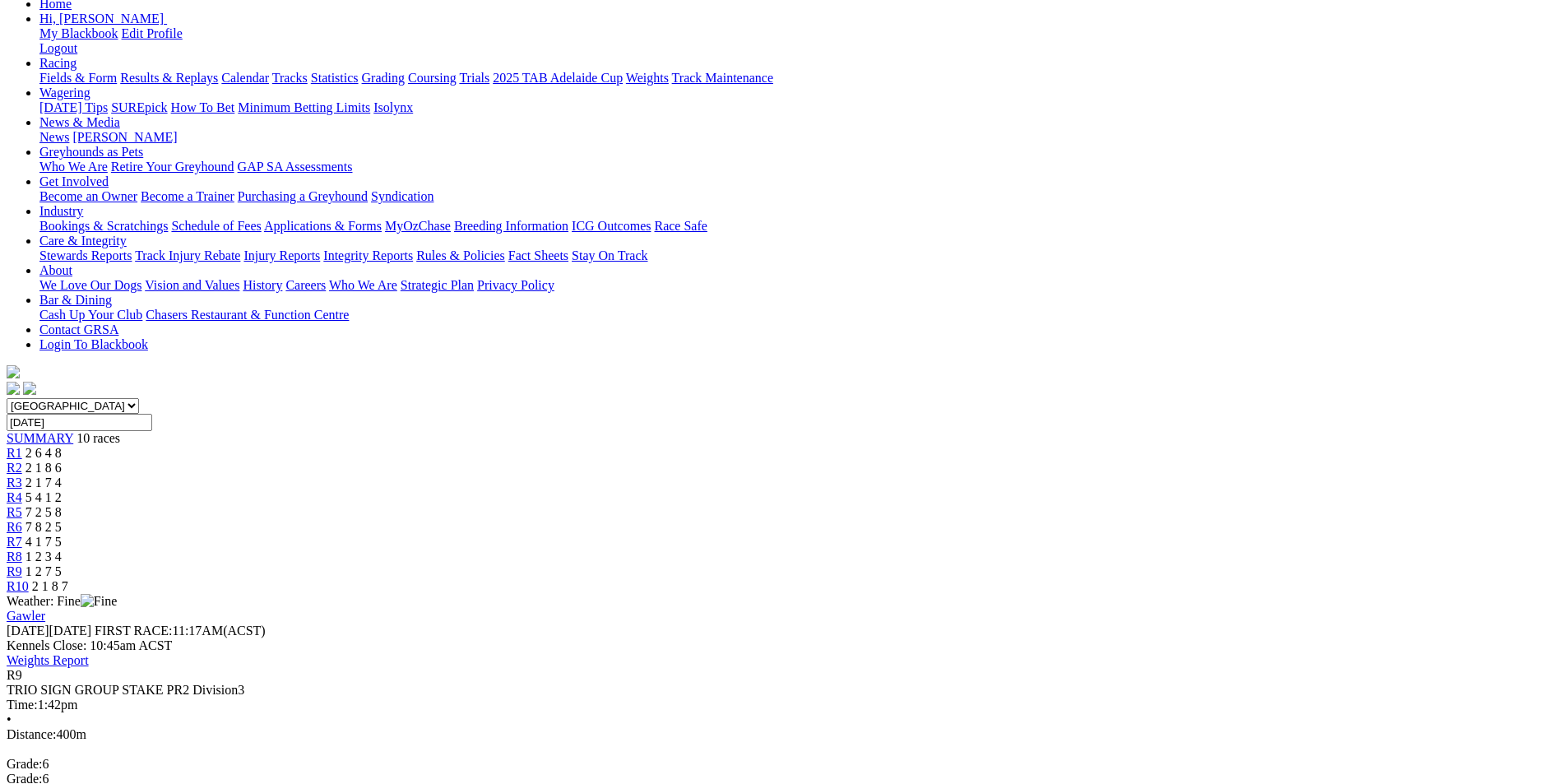
click at [68, 579] on span "2 1 8 7" at bounding box center [50, 586] width 36 height 14
